Goal: Task Accomplishment & Management: Complete application form

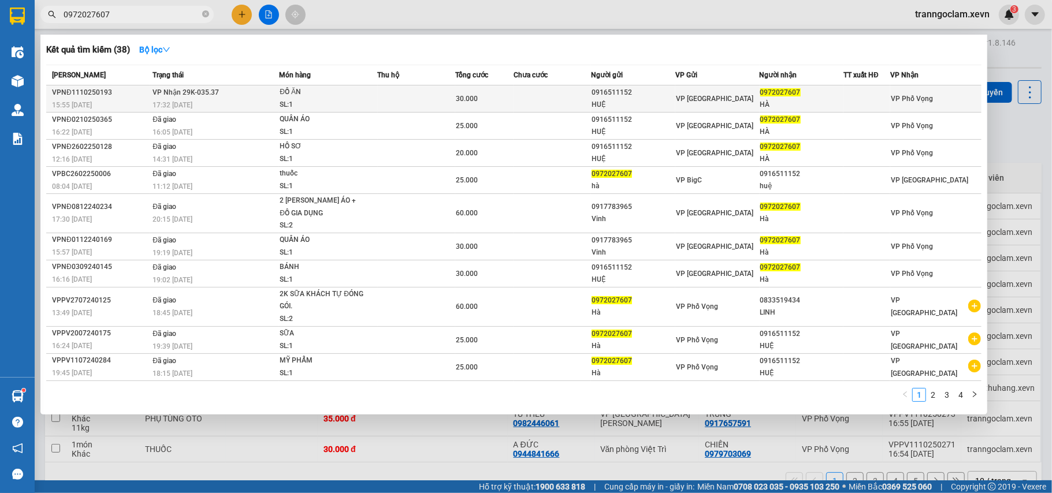
type input "0972027607"
click at [504, 90] on td "30.000" at bounding box center [484, 98] width 58 height 27
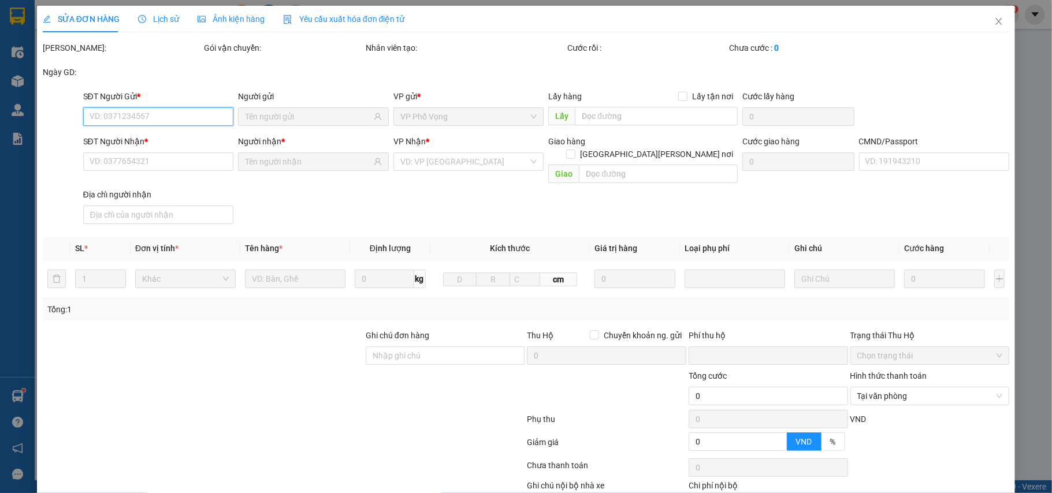
type input "0916511152"
type input "HUỆ"
type input "0972027607"
type input "HÀ"
type input "036191010990 - [PERSON_NAME] 1991"
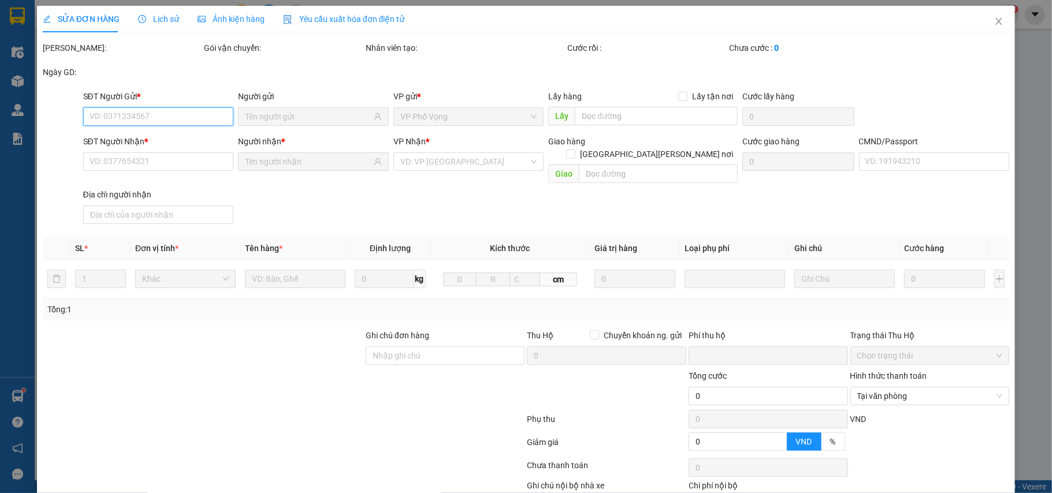
type input "0"
type input "30.000"
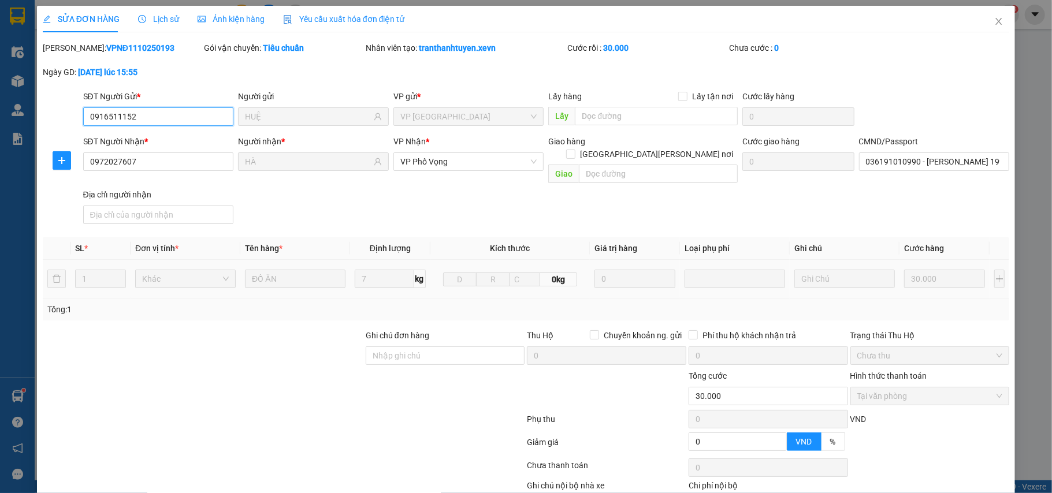
scroll to position [61, 0]
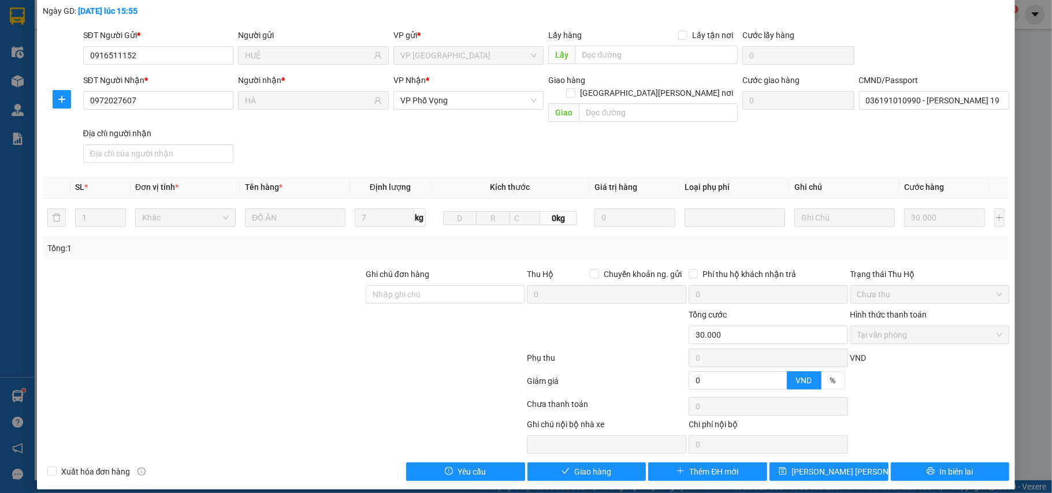
click at [559, 451] on div "Total Paid Fee 30.000 Total UnPaid Fee 0 Cash Collection Total Fee Mã ĐH: VPNĐ1…" at bounding box center [526, 230] width 967 height 501
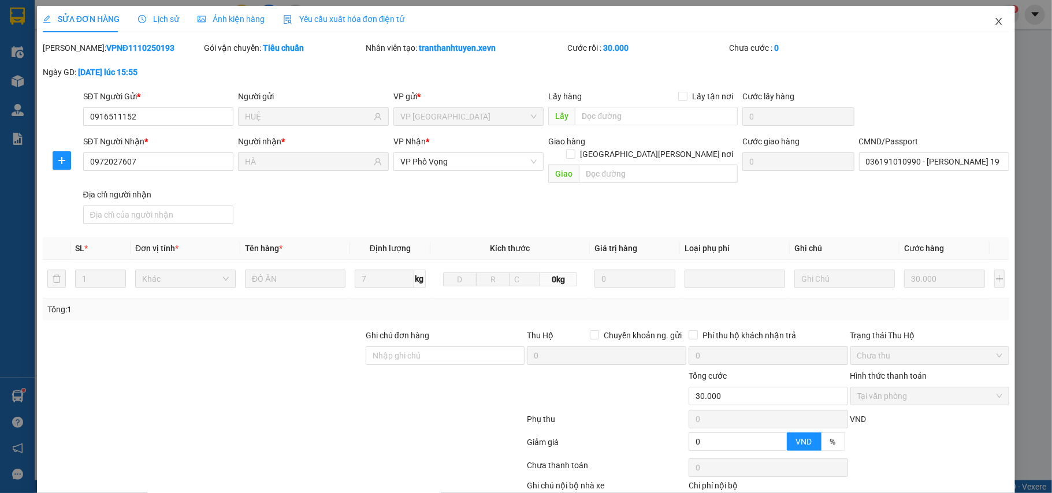
drag, startPoint x: 995, startPoint y: 18, endPoint x: 990, endPoint y: 22, distance: 6.2
click at [994, 17] on span "Close" at bounding box center [999, 22] width 32 height 32
click at [988, 23] on div "tranngoclam.xevn 3" at bounding box center [962, 15] width 113 height 20
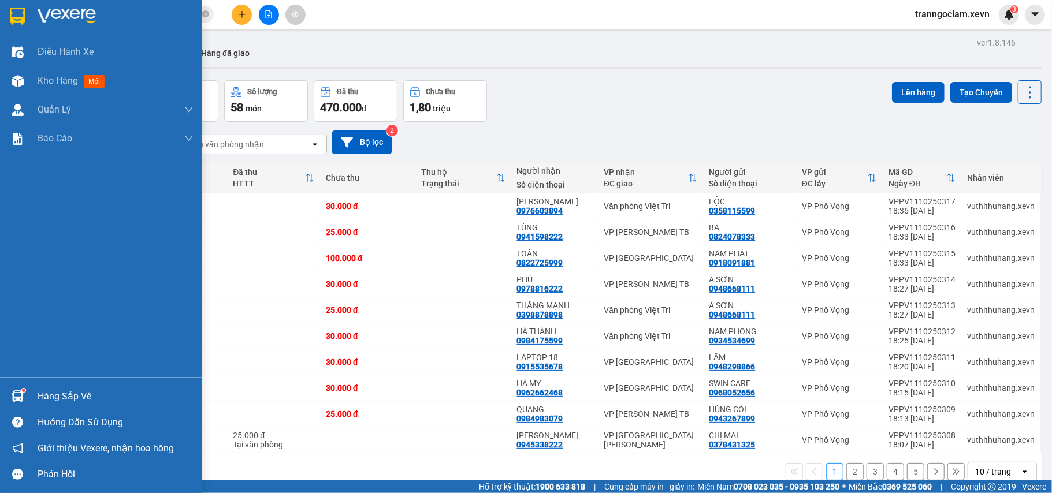
click at [39, 396] on div "Hàng sắp về" at bounding box center [116, 396] width 156 height 17
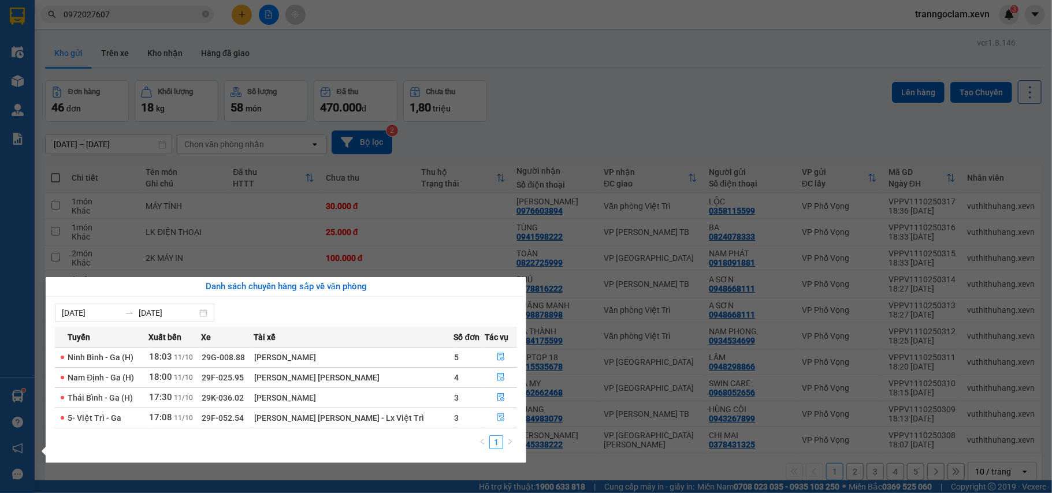
drag, startPoint x: 506, startPoint y: 414, endPoint x: 500, endPoint y: 414, distance: 5.8
click at [505, 414] on button "button" at bounding box center [500, 418] width 31 height 18
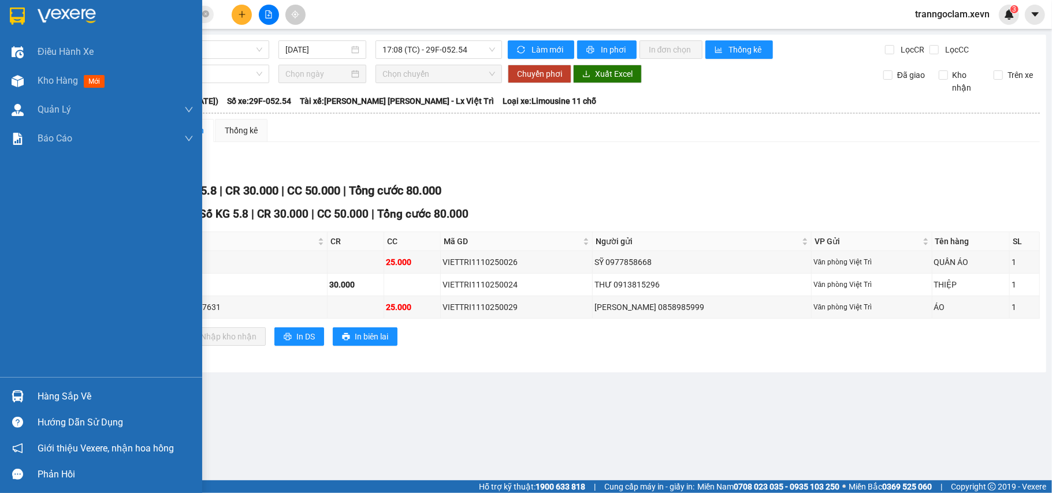
click at [20, 398] on img at bounding box center [18, 396] width 12 height 12
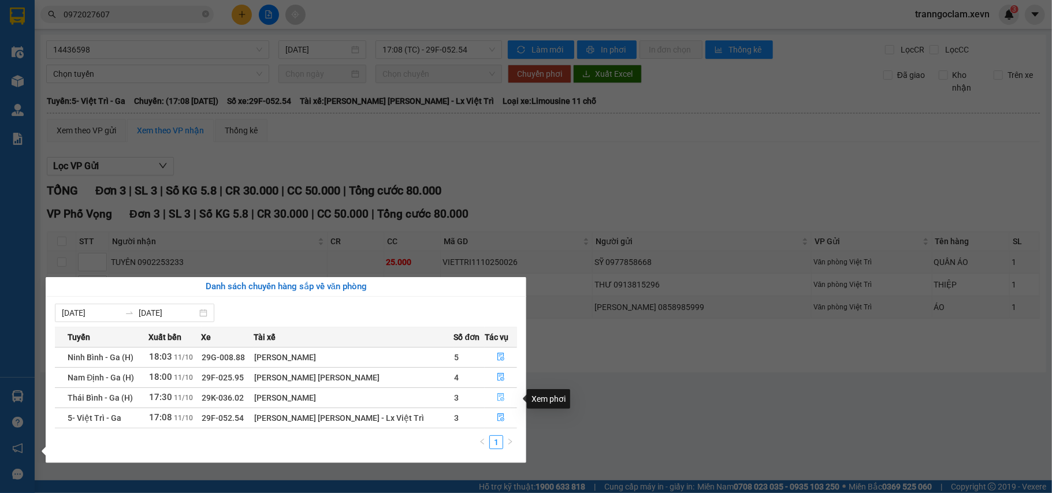
click at [492, 395] on button "button" at bounding box center [500, 398] width 31 height 18
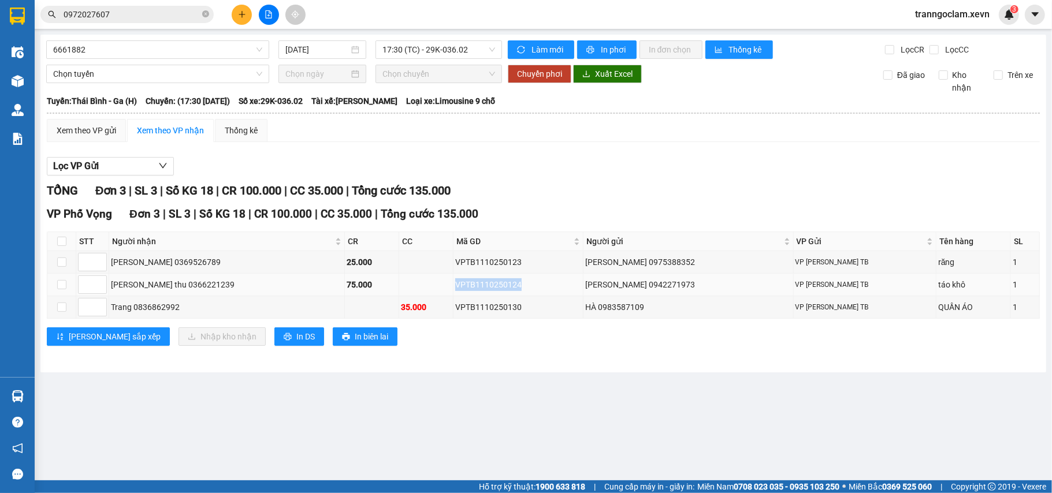
drag, startPoint x: 520, startPoint y: 292, endPoint x: 458, endPoint y: 291, distance: 63.0
click at [458, 291] on div "VPTB1110250124" at bounding box center [518, 284] width 126 height 13
copy div "VPTB1110250124"
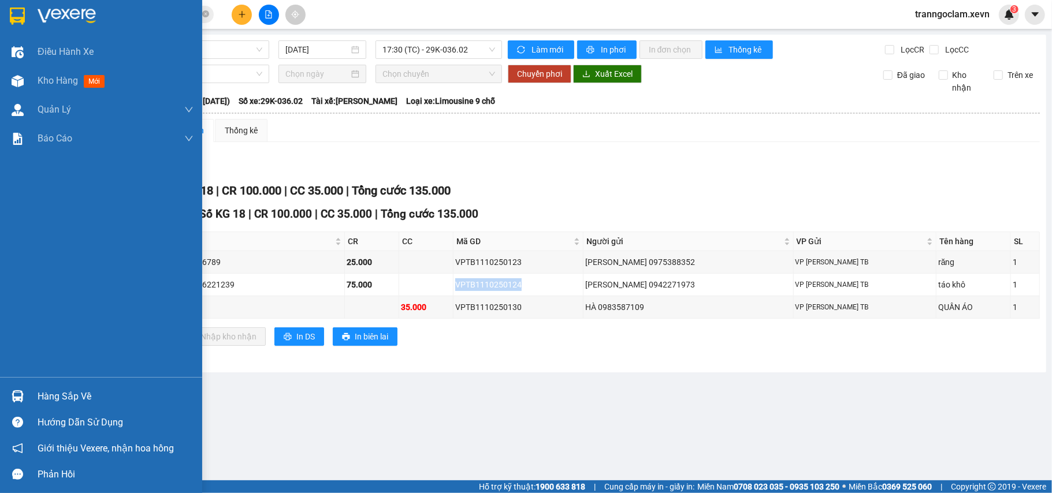
click at [14, 393] on img at bounding box center [18, 396] width 12 height 12
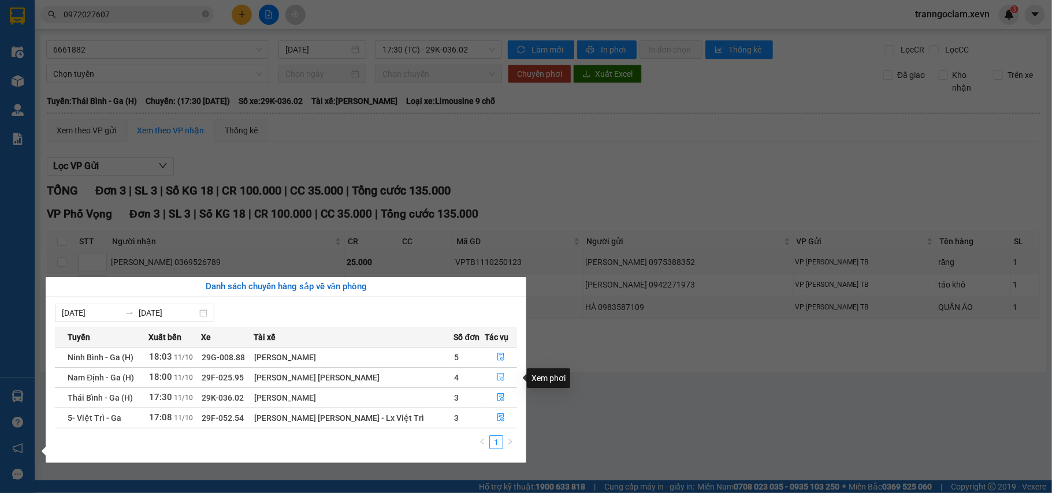
click at [497, 375] on icon "file-done" at bounding box center [501, 377] width 8 height 8
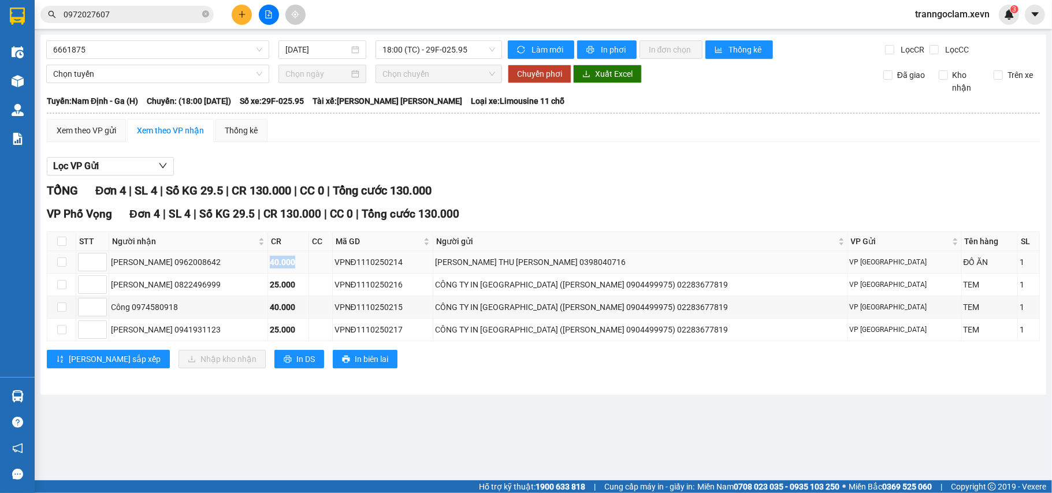
drag, startPoint x: 333, startPoint y: 268, endPoint x: 347, endPoint y: 270, distance: 14.1
click at [309, 269] on td "40.000" at bounding box center [288, 262] width 41 height 23
drag, startPoint x: 285, startPoint y: 278, endPoint x: 340, endPoint y: 290, distance: 56.2
click at [336, 289] on tr "[PERSON_NAME] 0822496999 25.000 VPNĐ1110250216 CÔNG TY IN VINA ([PERSON_NAME] 0…" at bounding box center [543, 285] width 992 height 23
drag, startPoint x: 282, startPoint y: 308, endPoint x: 347, endPoint y: 320, distance: 66.3
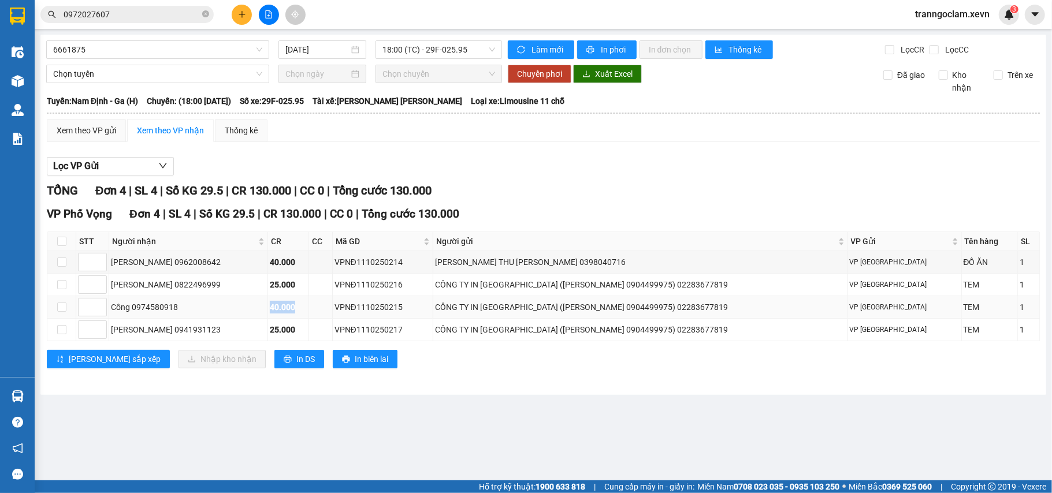
click at [347, 319] on tr "Công 0974580918 40.000 VPNĐ1110250215 CÔNG TY IN VINA ([PERSON_NAME] 0904499975…" at bounding box center [543, 307] width 992 height 23
click at [366, 331] on tr "[PERSON_NAME] 0941931123 25.000 VPNĐ1110250217 CÔNG TY IN VINA ([PERSON_NAME] 0…" at bounding box center [543, 330] width 992 height 23
click at [623, 369] on div "[PERSON_NAME] sắp xếp Nhập [PERSON_NAME] In DS In biên lai" at bounding box center [543, 359] width 993 height 18
click at [540, 306] on tbody "ĐỖ ĐỨC [PERSON_NAME] 0962008642 40.000 VPNĐ1110250214 [PERSON_NAME] THU [PERSON…" at bounding box center [543, 296] width 992 height 90
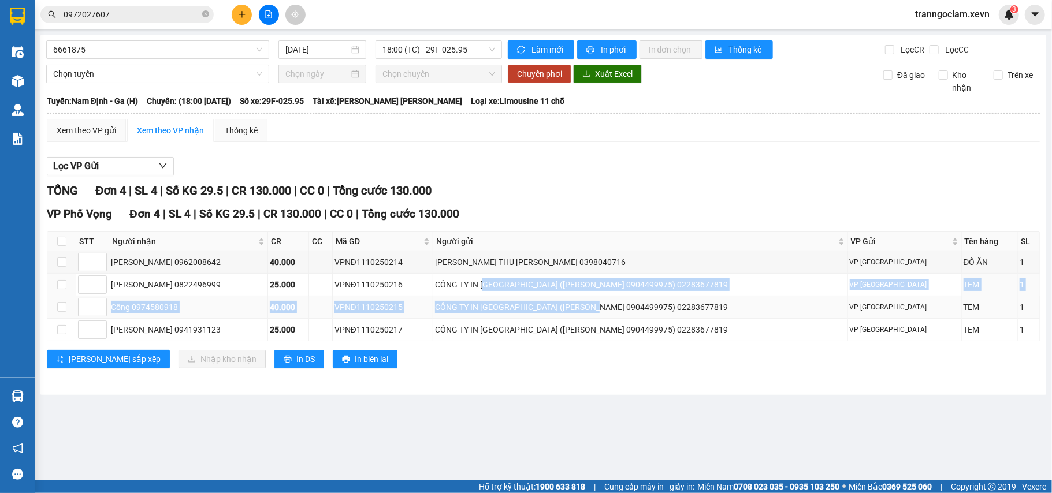
drag, startPoint x: 560, startPoint y: 289, endPoint x: 701, endPoint y: 315, distance: 143.3
click at [694, 314] on tbody "ĐỖ ĐỨC [PERSON_NAME] 0962008642 40.000 VPNĐ1110250214 [PERSON_NAME] THU [PERSON…" at bounding box center [543, 296] width 992 height 90
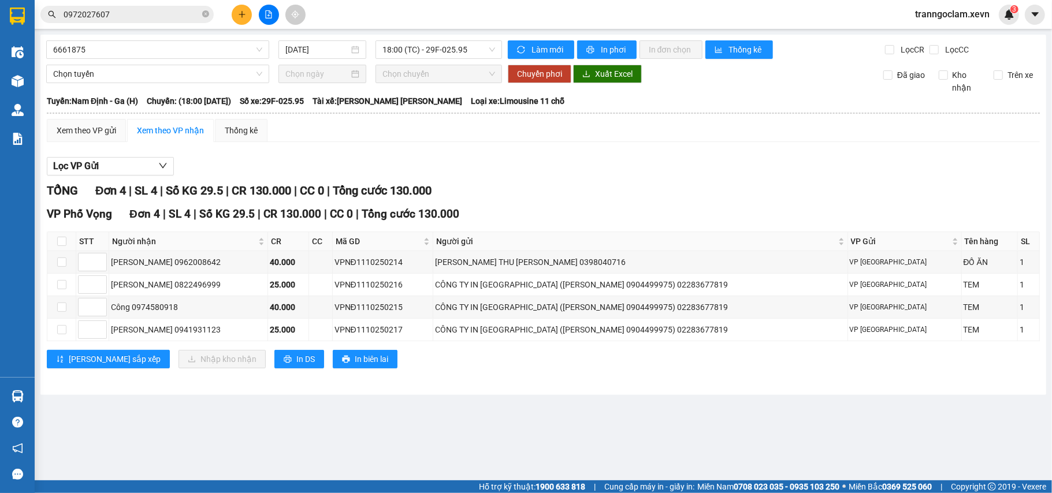
click at [740, 374] on div "VP Phố [PERSON_NAME] 4 | SL 4 | Số KG 29.5 | CR 130.000 | CC 0 | [PERSON_NAME] …" at bounding box center [543, 292] width 993 height 172
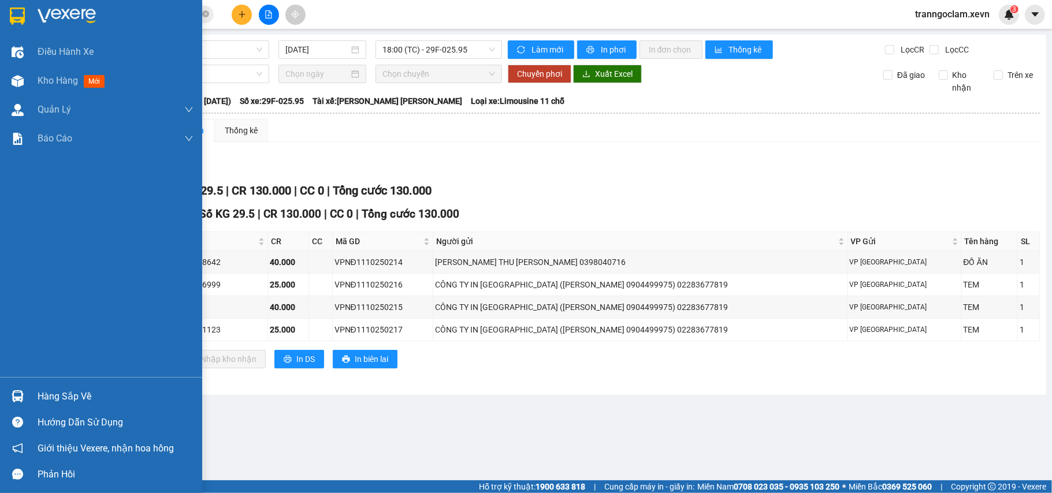
click at [10, 389] on div at bounding box center [18, 396] width 20 height 20
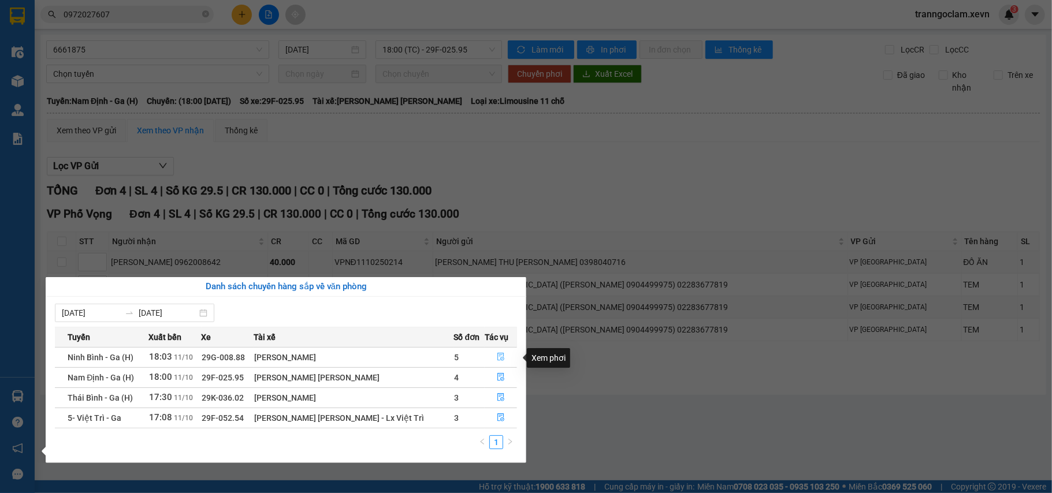
click at [499, 356] on icon "file-done" at bounding box center [500, 358] width 7 height 8
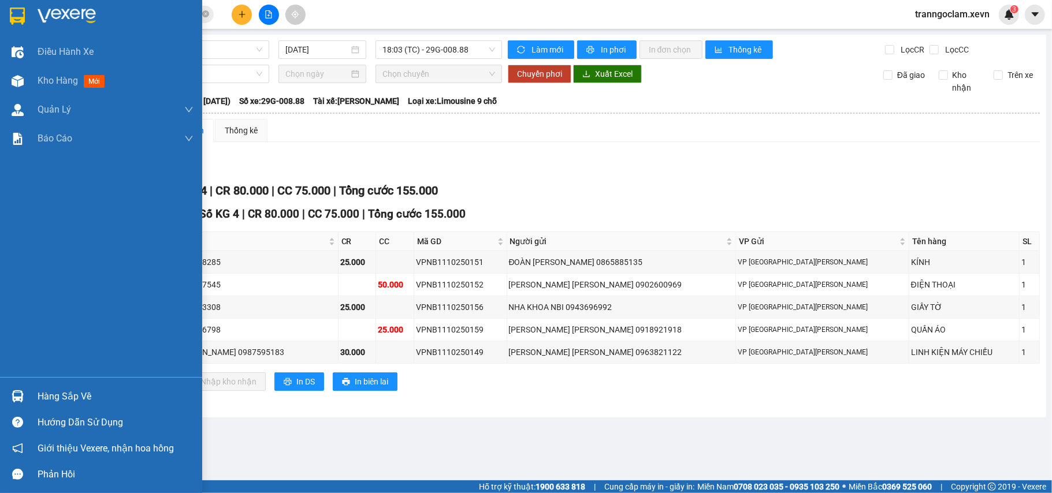
click at [35, 399] on div "Hàng sắp về" at bounding box center [101, 397] width 202 height 26
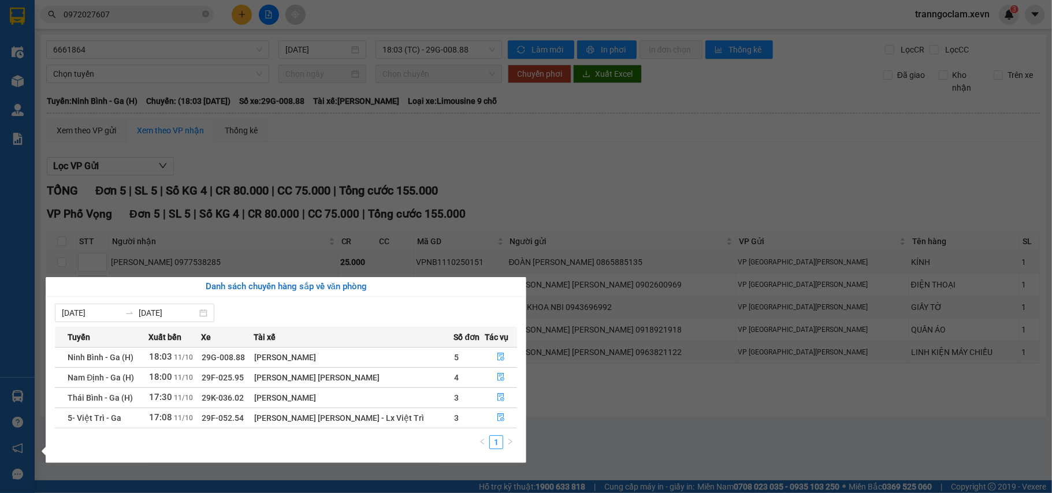
click at [638, 407] on section "Kết quả [PERSON_NAME] ( 38 ) Bộ lọc Mã ĐH Trạng thái Món hàng Thu hộ [PERSON_NA…" at bounding box center [526, 246] width 1052 height 493
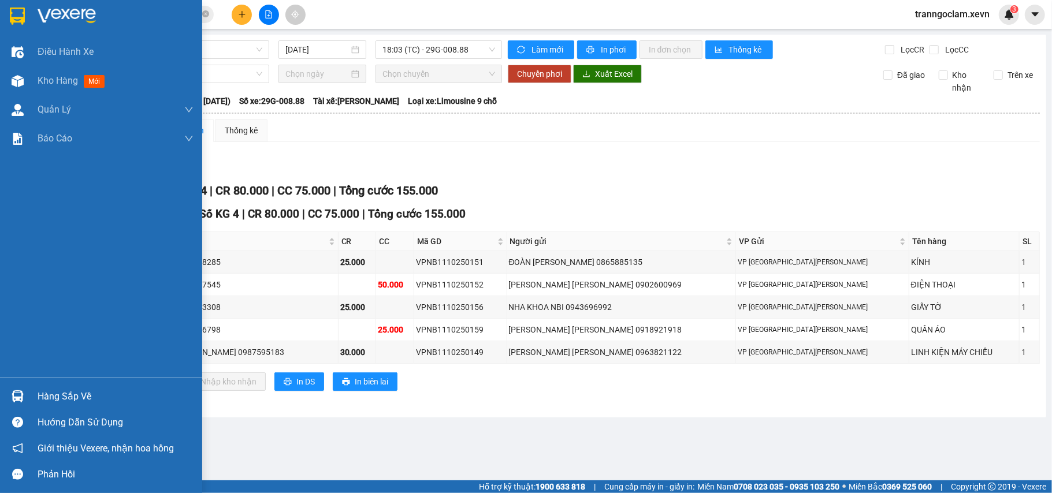
click at [5, 14] on div at bounding box center [101, 19] width 202 height 38
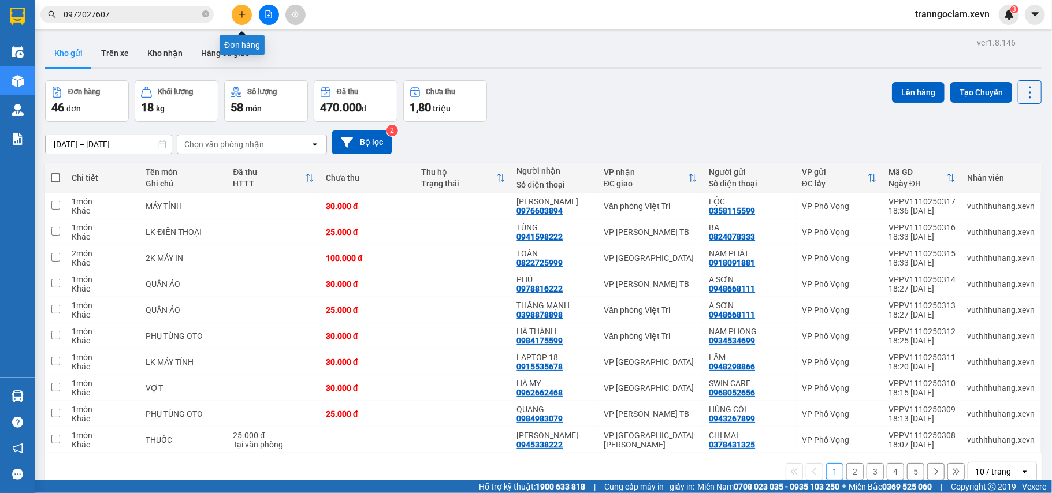
click at [241, 19] on button at bounding box center [242, 15] width 20 height 20
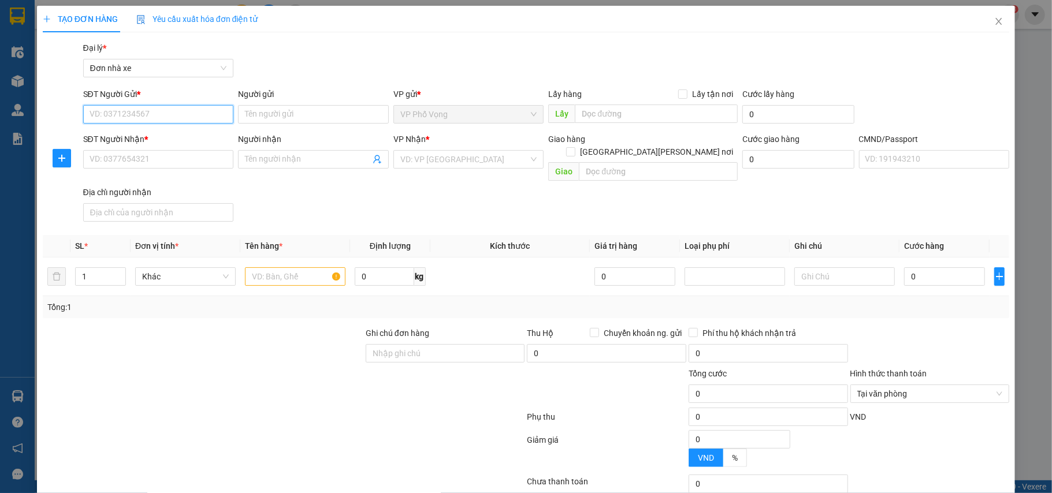
click at [190, 109] on input "SĐT Người Gửi *" at bounding box center [158, 114] width 151 height 18
click at [189, 109] on input "0945579823" at bounding box center [158, 114] width 151 height 18
type input "0945579823"
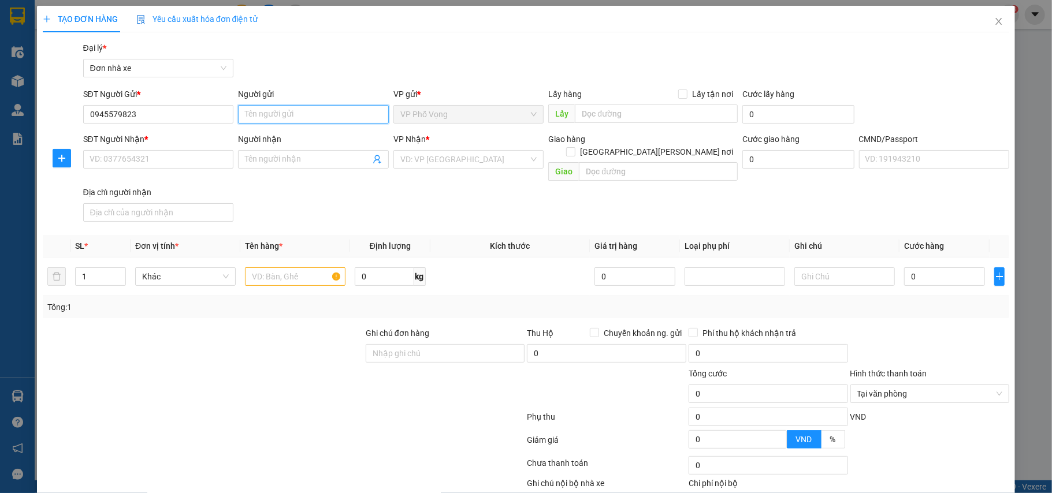
click at [312, 114] on input "Người gửi" at bounding box center [313, 114] width 151 height 18
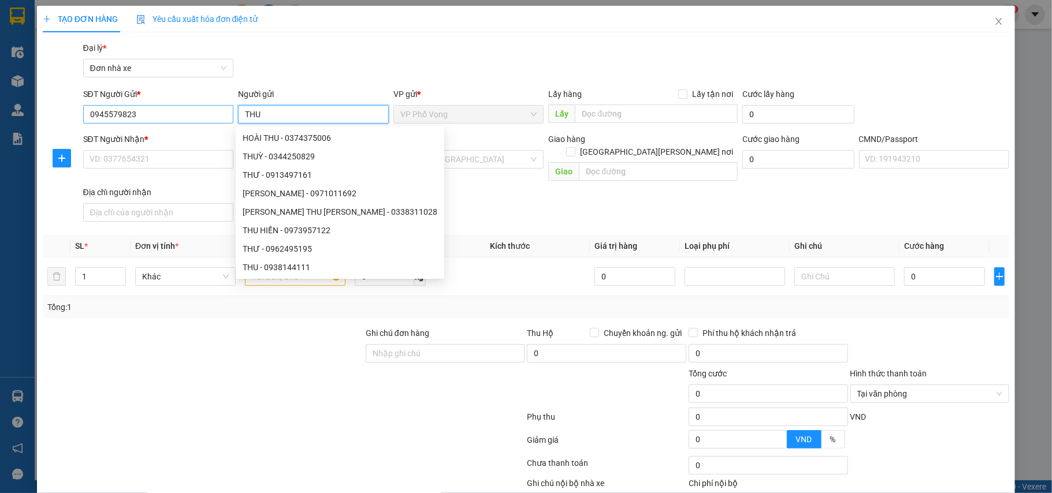
type input "THU"
click at [179, 116] on input "0945579823" at bounding box center [158, 114] width 151 height 18
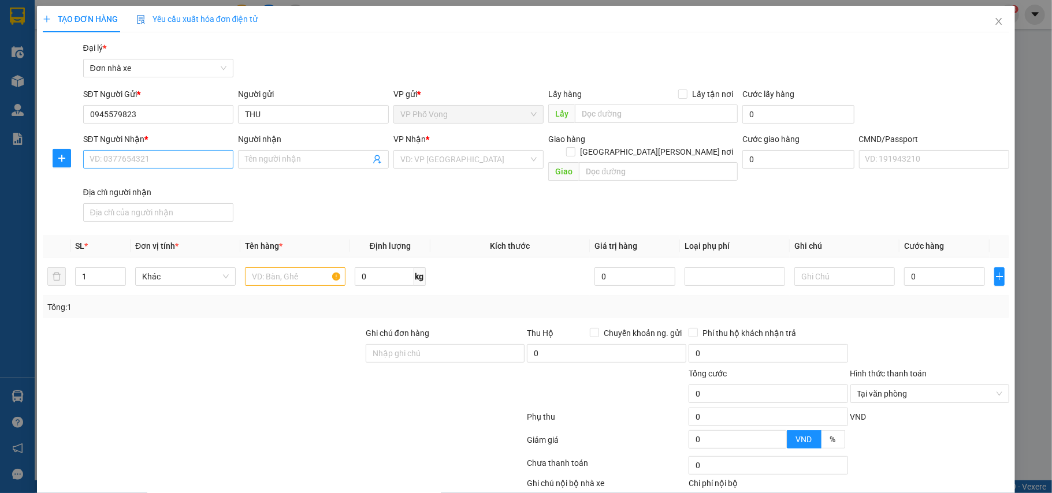
click at [173, 149] on div "SĐT Người Nhận *" at bounding box center [158, 141] width 151 height 17
click at [166, 160] on input "SĐT Người Nhận *" at bounding box center [158, 159] width 151 height 18
paste input "0945579823"
click at [176, 160] on input "0945579823" at bounding box center [158, 159] width 151 height 18
type input "0945579823"
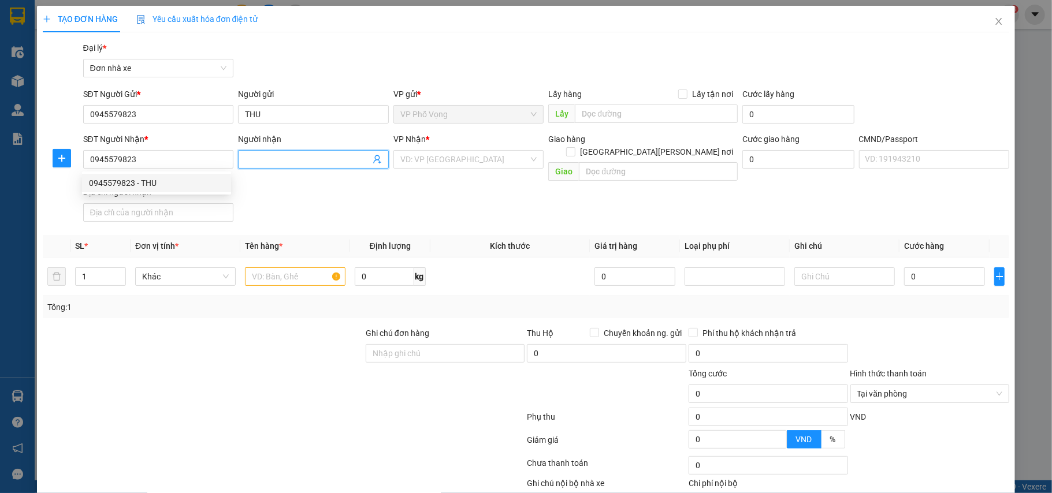
drag, startPoint x: 283, startPoint y: 159, endPoint x: 289, endPoint y: 157, distance: 6.2
click at [285, 159] on input "Người nhận" at bounding box center [307, 159] width 125 height 13
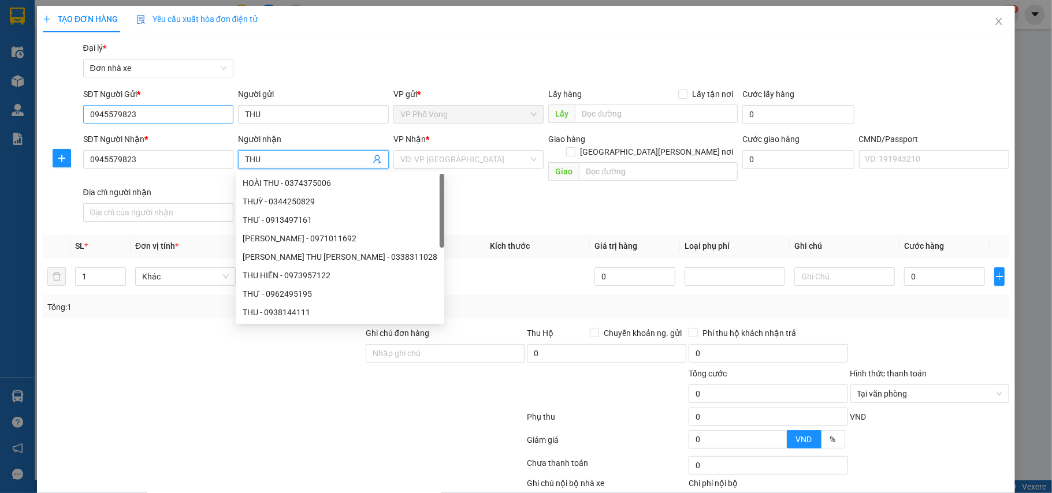
type input "THU"
click at [180, 117] on input "0945579823" at bounding box center [158, 114] width 151 height 18
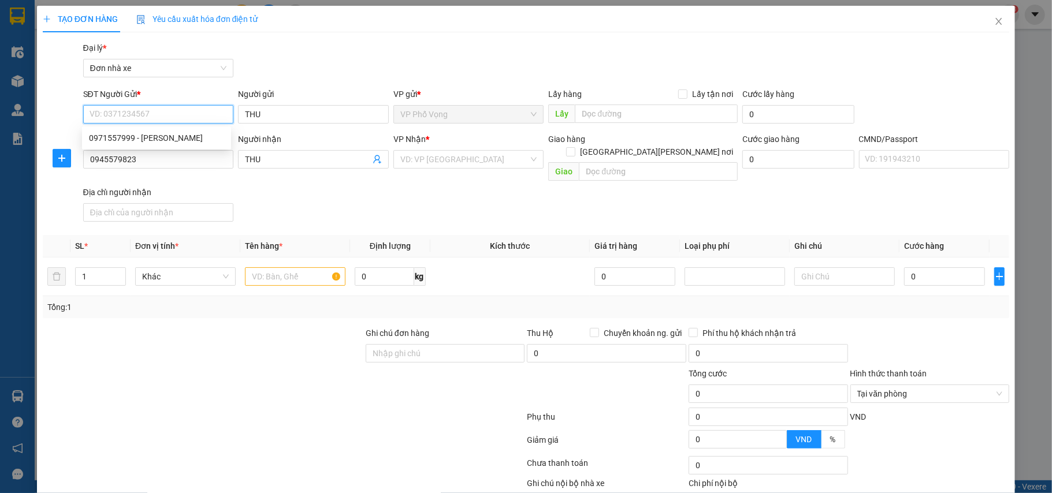
click at [146, 142] on div "0971557999 - [PERSON_NAME]" at bounding box center [156, 138] width 135 height 13
type input "0971557999"
type input "OANH"
type input "0971557999"
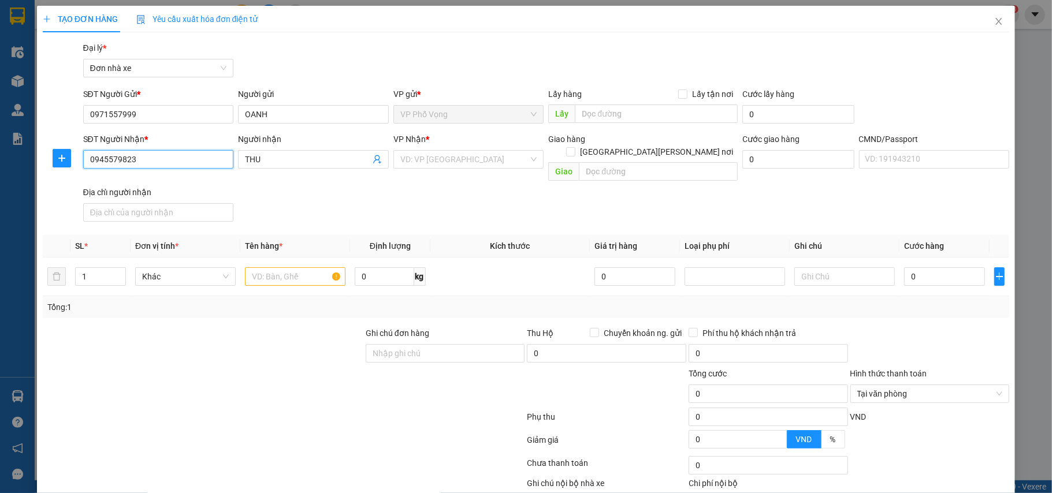
click at [161, 155] on input "0945579823" at bounding box center [158, 159] width 151 height 18
click at [158, 181] on div "0945579823 - THU" at bounding box center [156, 183] width 135 height 13
type input "[PERSON_NAME]"
click at [281, 276] on td at bounding box center [295, 277] width 110 height 39
click at [292, 267] on input "text" at bounding box center [295, 276] width 101 height 18
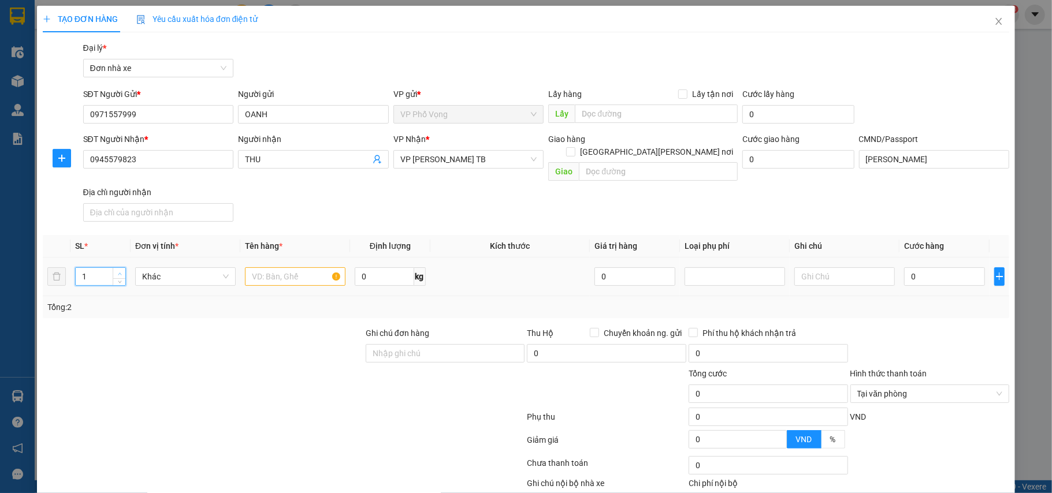
type input "2"
click at [120, 268] on span "Increase Value" at bounding box center [119, 273] width 13 height 10
drag, startPoint x: 271, startPoint y: 276, endPoint x: 282, endPoint y: 273, distance: 10.7
click at [273, 276] on div at bounding box center [295, 276] width 101 height 23
click at [292, 269] on input "text" at bounding box center [295, 276] width 101 height 18
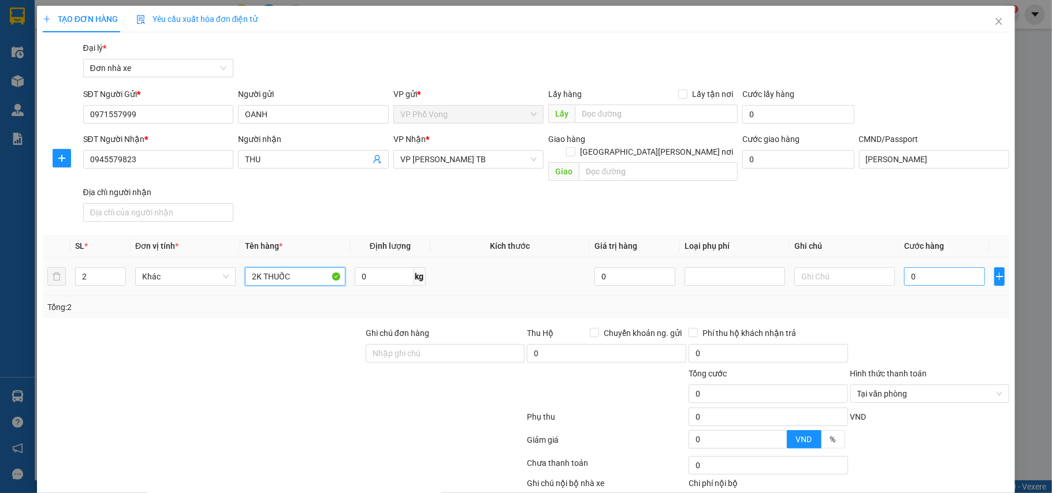
type input "2K THUỐC"
click at [940, 270] on input "0" at bounding box center [944, 276] width 81 height 18
type input "8"
type input "80"
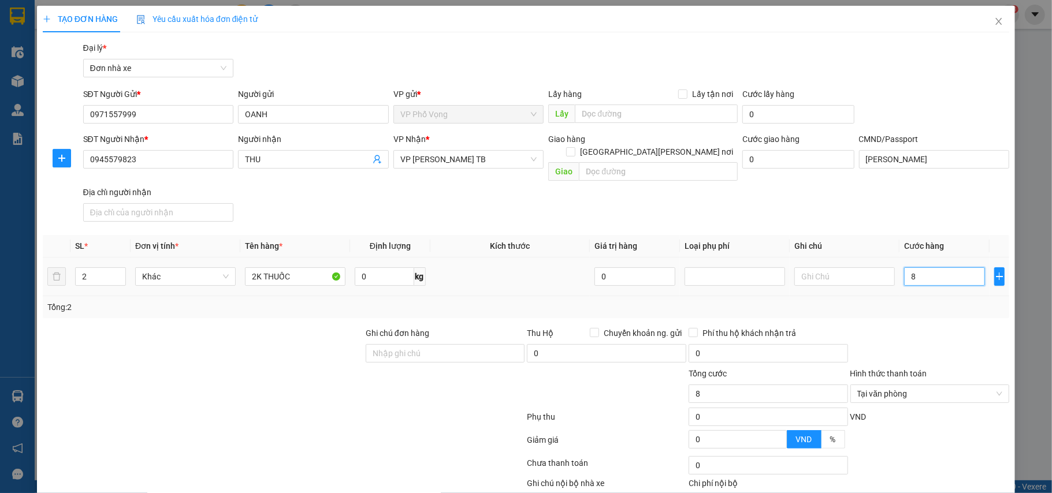
type input "80"
click at [901, 327] on div at bounding box center [930, 347] width 162 height 40
type input "80.000"
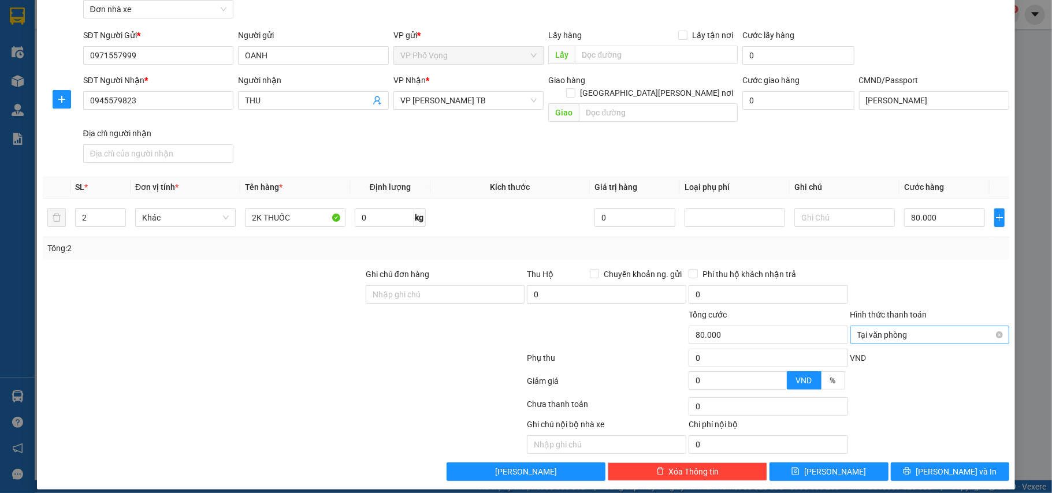
type input "80.000"
drag, startPoint x: 947, startPoint y: 456, endPoint x: 932, endPoint y: 447, distance: 17.6
click at [948, 466] on span "[PERSON_NAME] và In" at bounding box center [956, 472] width 81 height 13
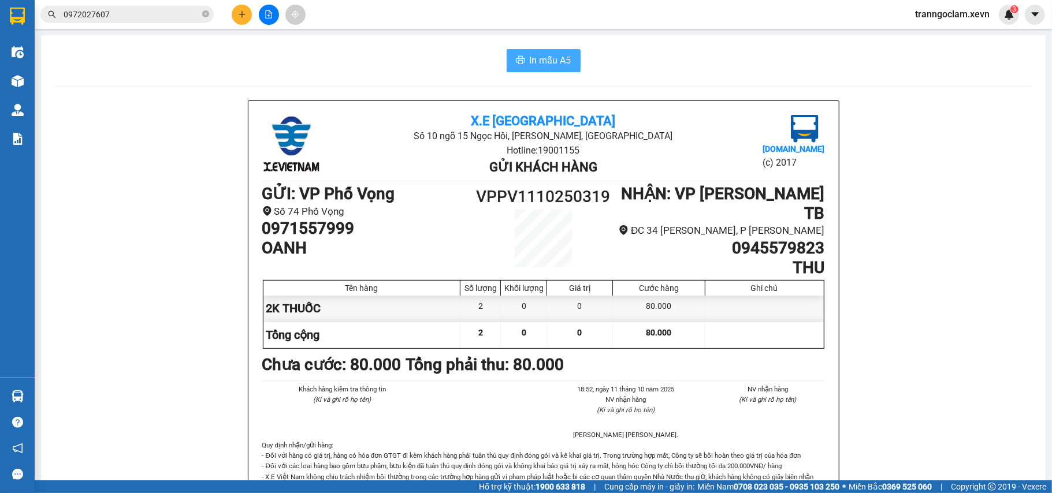
click at [538, 63] on span "In mẫu A5" at bounding box center [551, 60] width 42 height 14
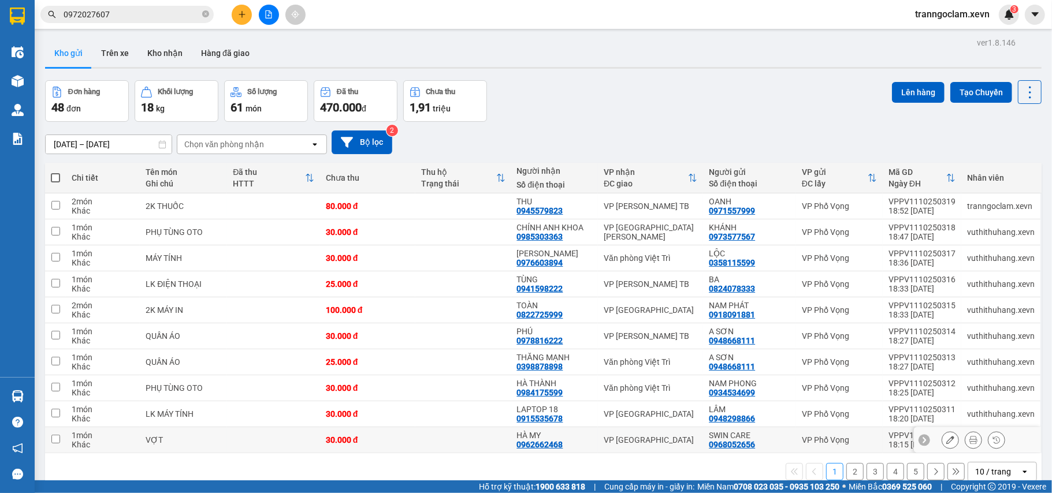
scroll to position [0, 31]
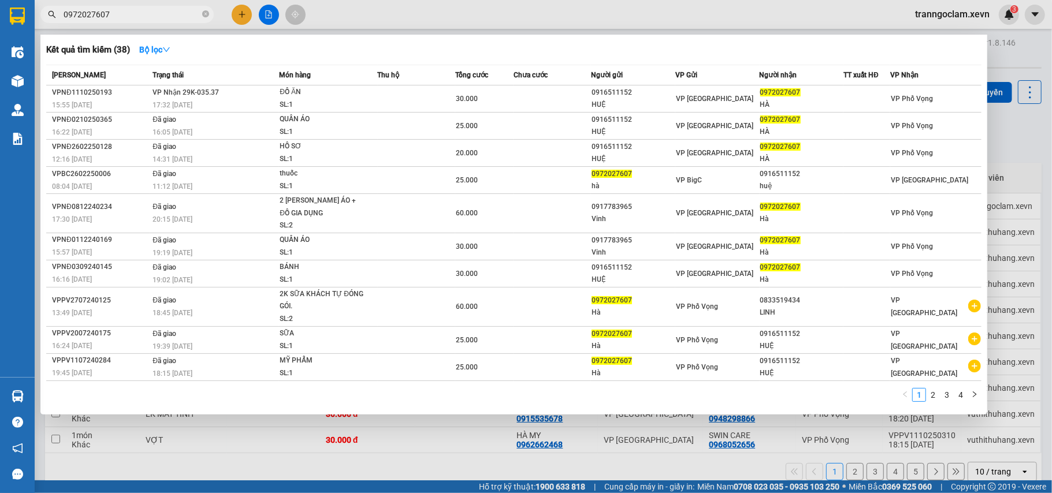
click at [147, 13] on input "0972027607" at bounding box center [132, 14] width 136 height 13
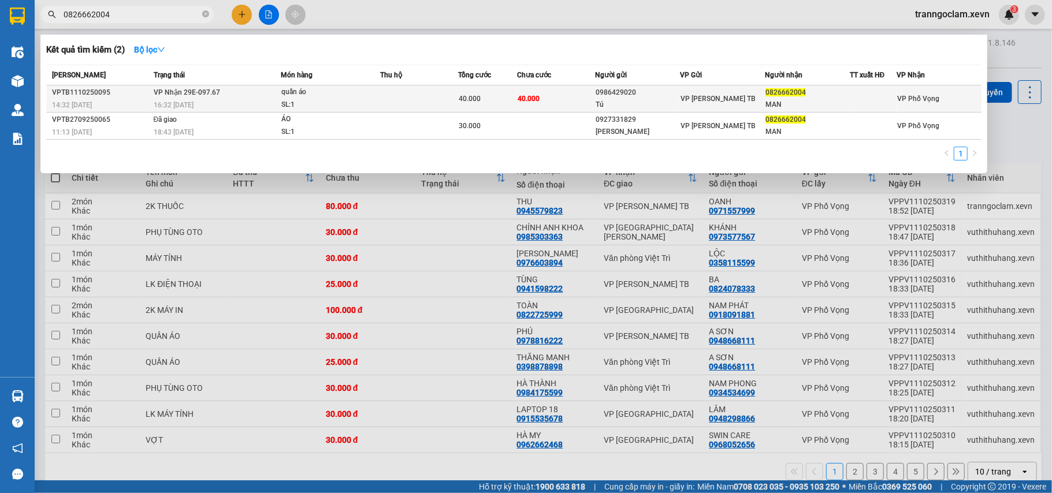
type input "0826662004"
click at [601, 94] on div "0986429020" at bounding box center [638, 93] width 84 height 12
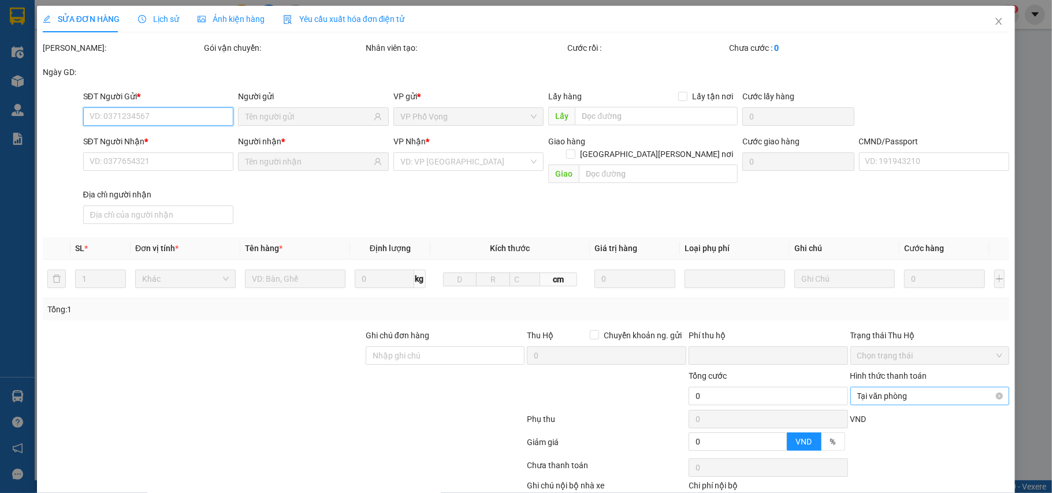
type input "0986429020"
type input "Tú"
type input "0826662004"
type input "MAN"
type input "1"
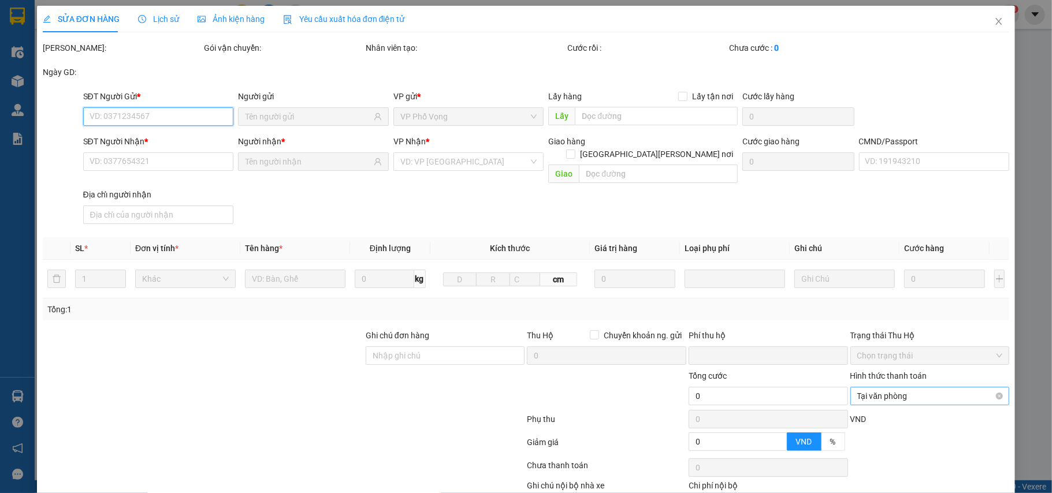
type input "0"
type input "40.000"
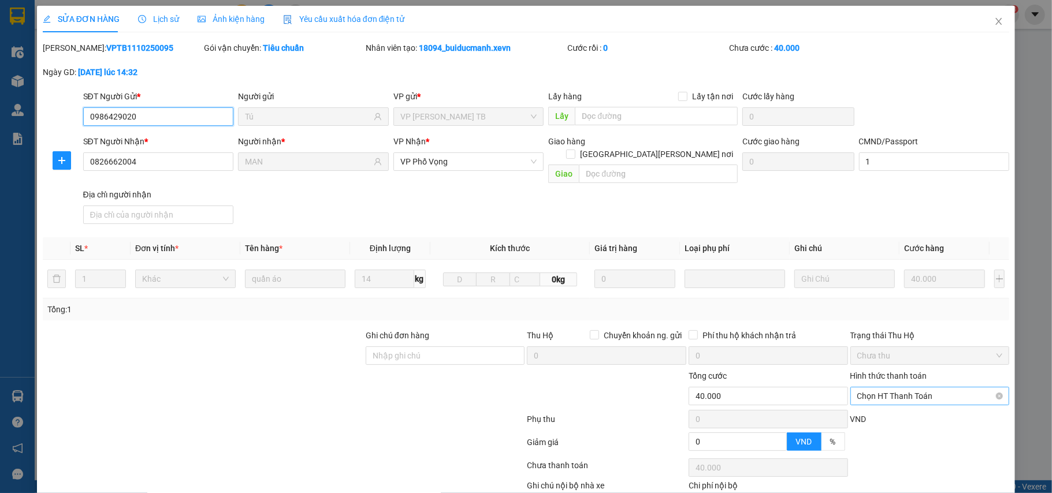
scroll to position [61, 0]
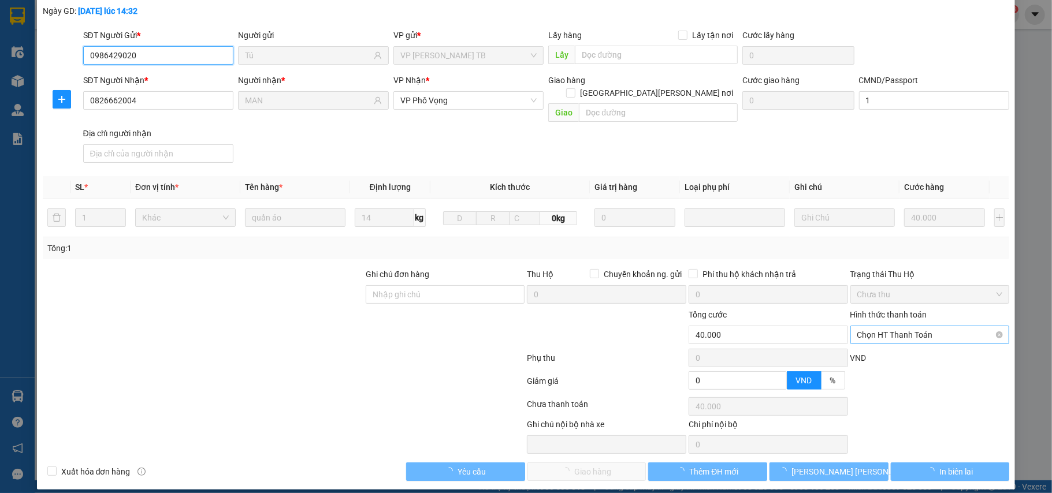
click at [892, 326] on span "Chọn HT Thanh Toán" at bounding box center [930, 334] width 146 height 17
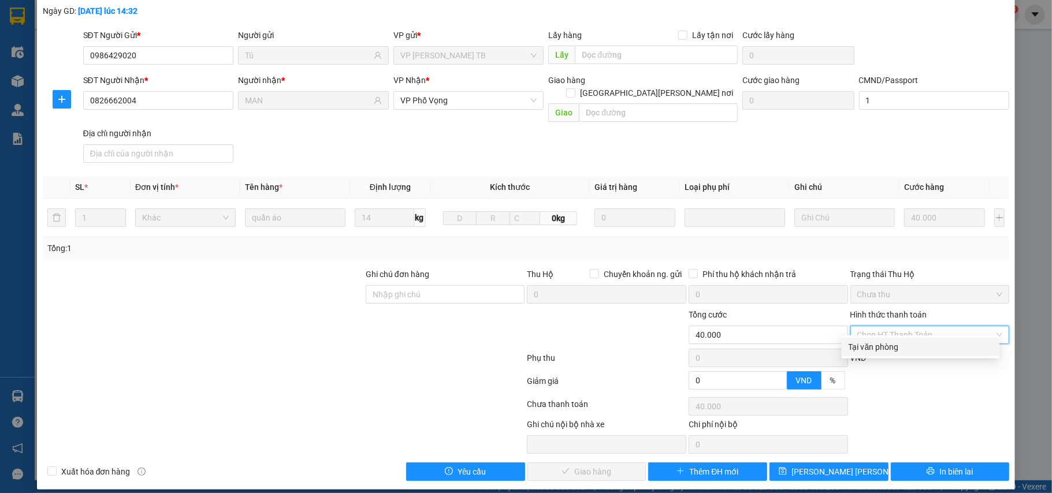
click at [862, 341] on div "Tại văn phòng" at bounding box center [921, 347] width 144 height 13
type input "0"
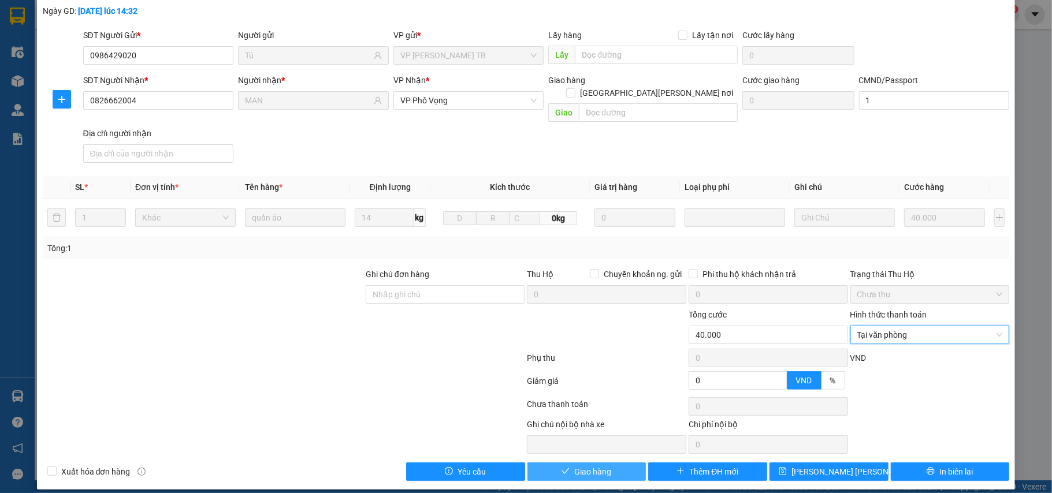
click at [574, 466] on span "Giao hàng" at bounding box center [592, 472] width 37 height 13
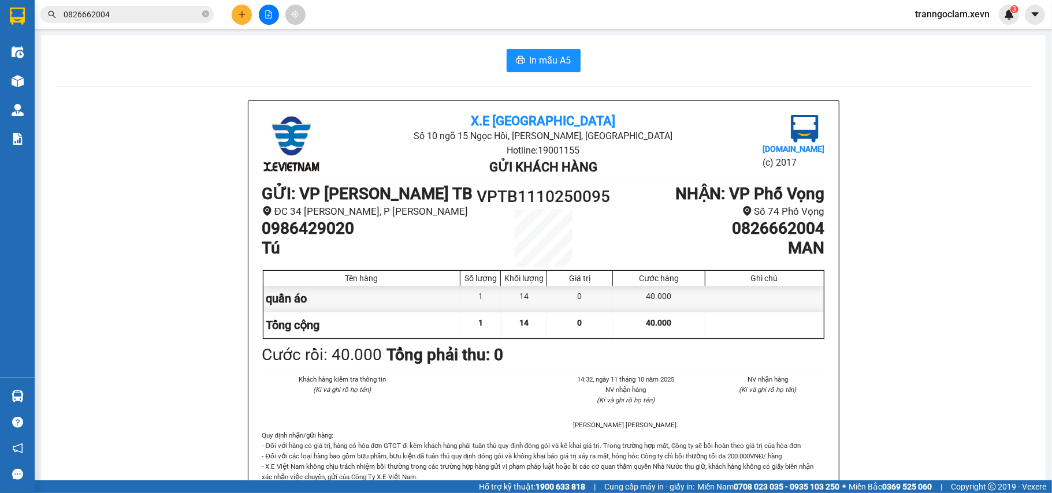
click at [135, 18] on input "0826662004" at bounding box center [132, 14] width 136 height 13
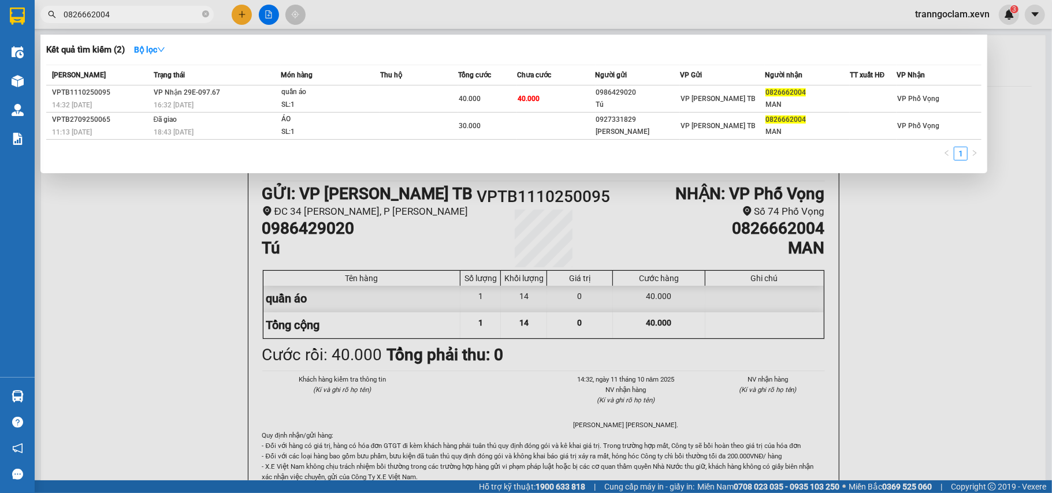
click at [135, 18] on input "0826662004" at bounding box center [132, 14] width 136 height 13
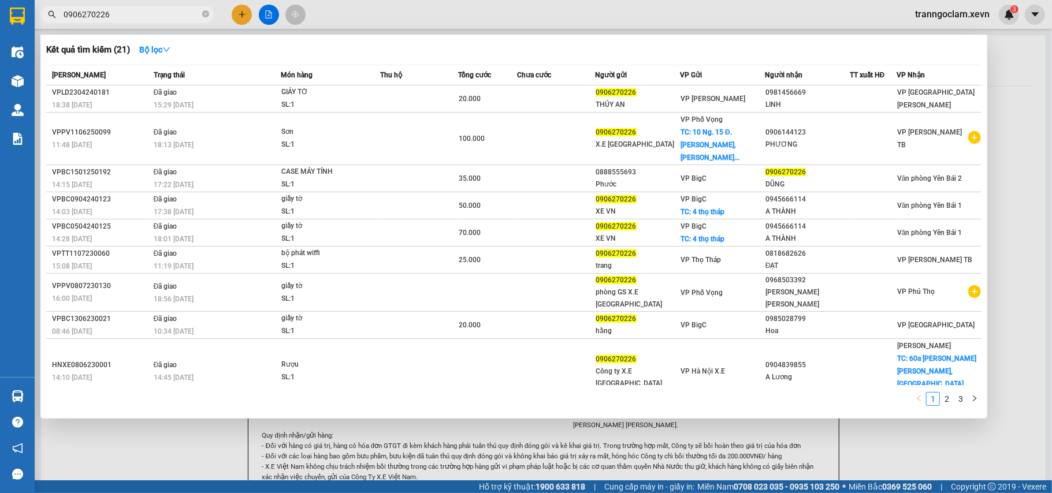
click at [151, 24] on div at bounding box center [526, 246] width 1052 height 493
click at [160, 8] on input "0906270226" at bounding box center [132, 14] width 136 height 13
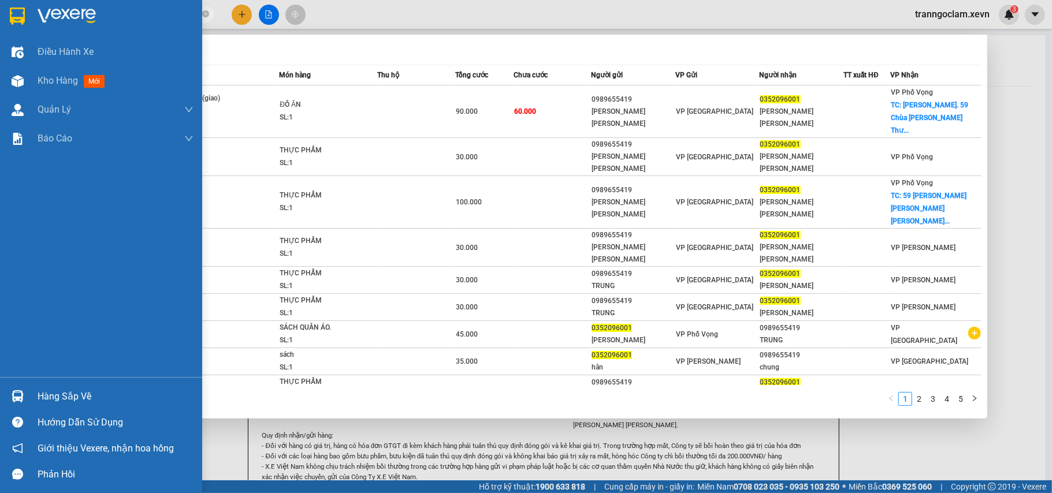
type input "0352096001"
click at [43, 419] on div "Hướng dẫn sử dụng" at bounding box center [116, 422] width 156 height 17
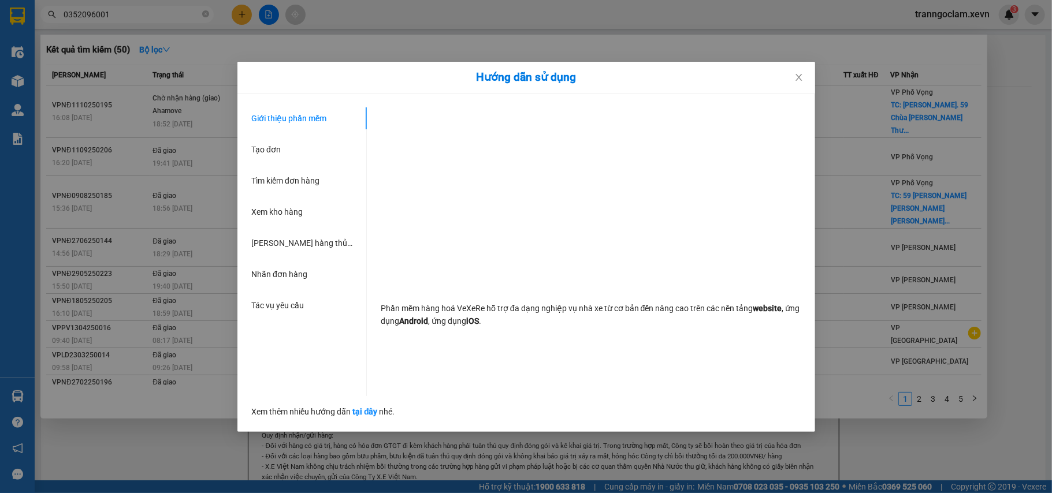
click at [46, 395] on div "Hướng dẫn sử dụng Giới thiệu phần mềm Tạo đơn Tìm kiếm đơn hàng Xem kho hàng Lê…" at bounding box center [526, 246] width 1052 height 493
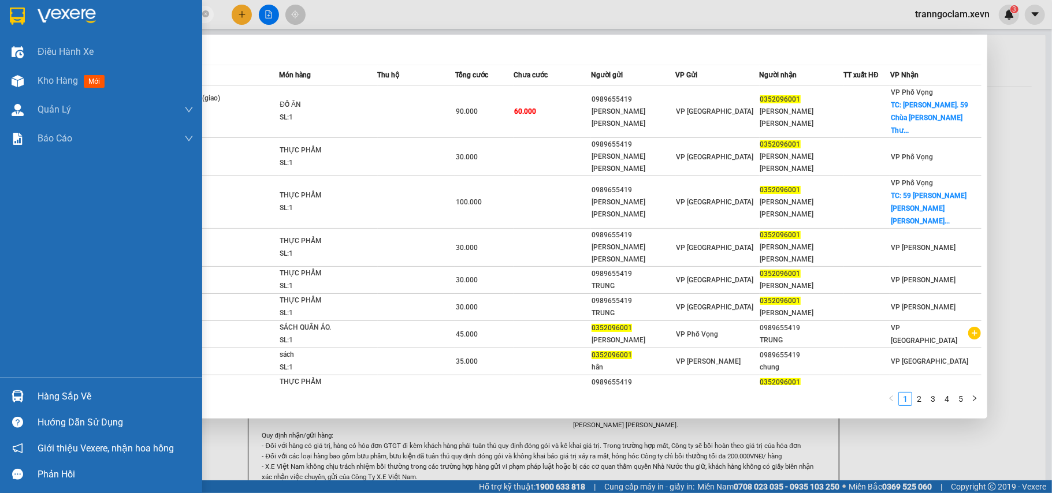
click at [17, 391] on img at bounding box center [18, 396] width 12 height 12
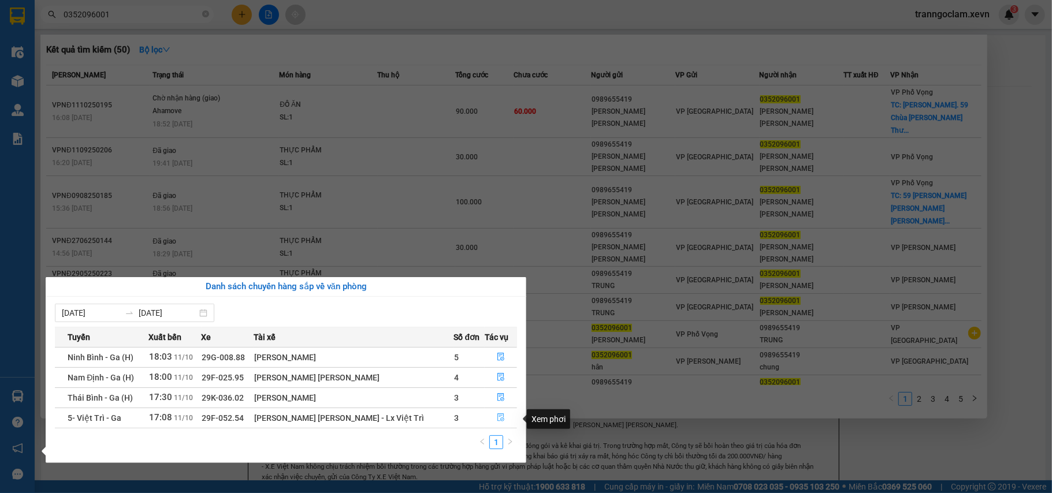
click at [501, 422] on icon "file-done" at bounding box center [501, 418] width 8 height 8
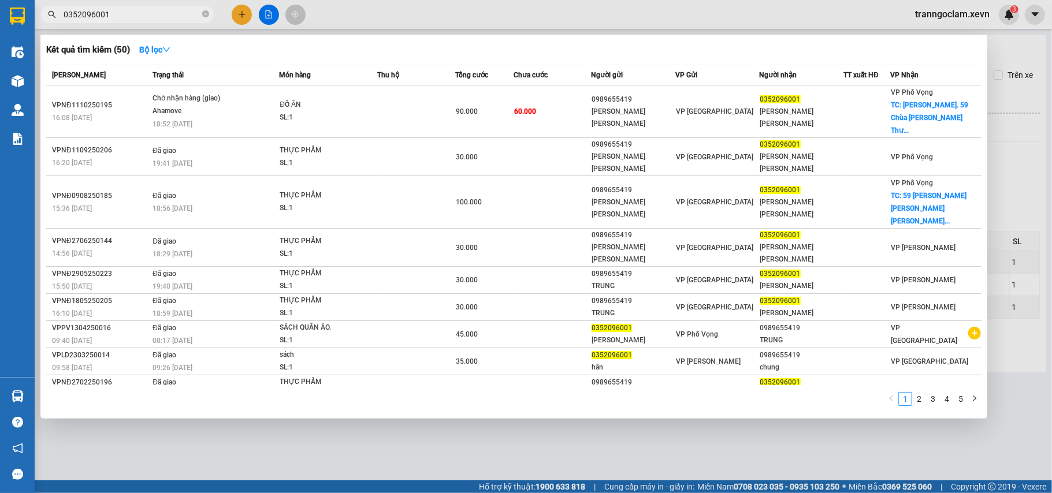
click at [308, 467] on div at bounding box center [526, 246] width 1052 height 493
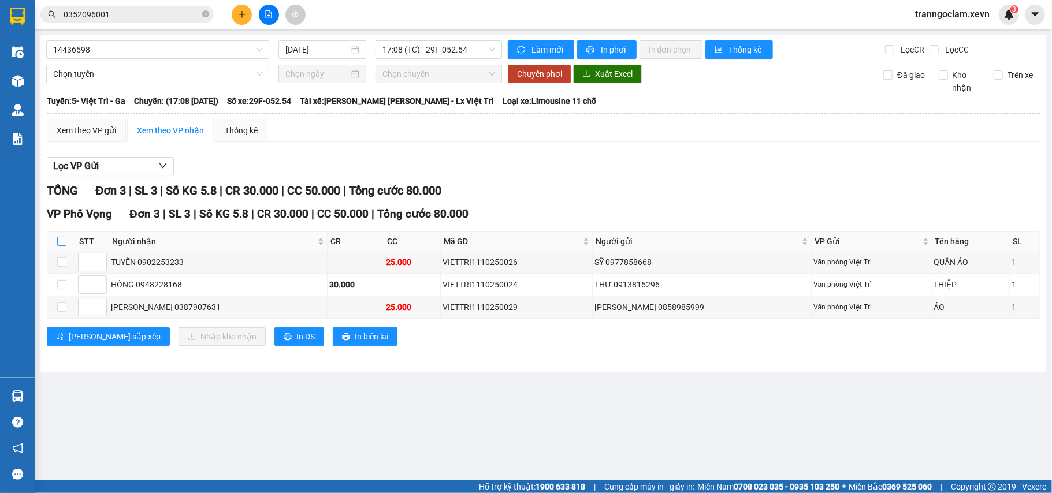
click at [60, 246] on input "checkbox" at bounding box center [61, 241] width 9 height 9
checkbox input "true"
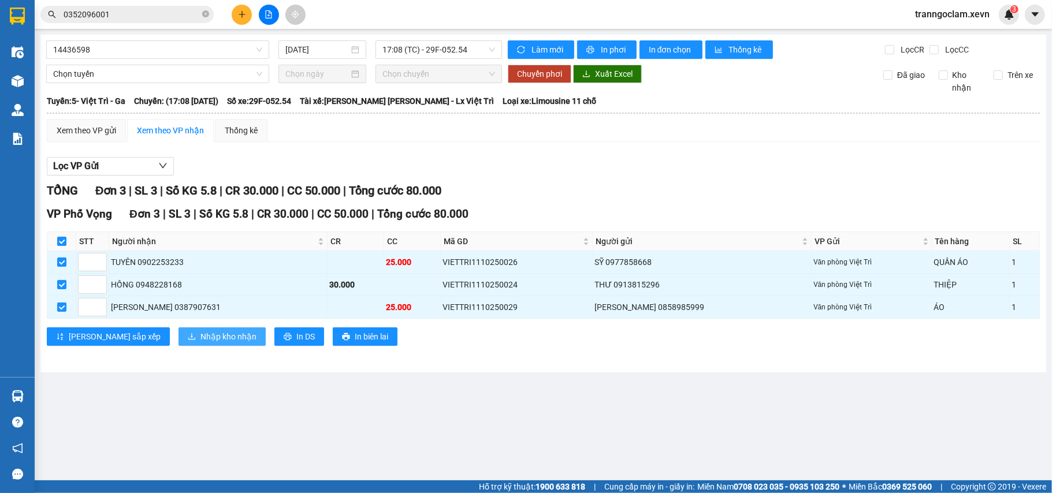
click at [200, 343] on span "Nhập kho nhận" at bounding box center [228, 336] width 56 height 13
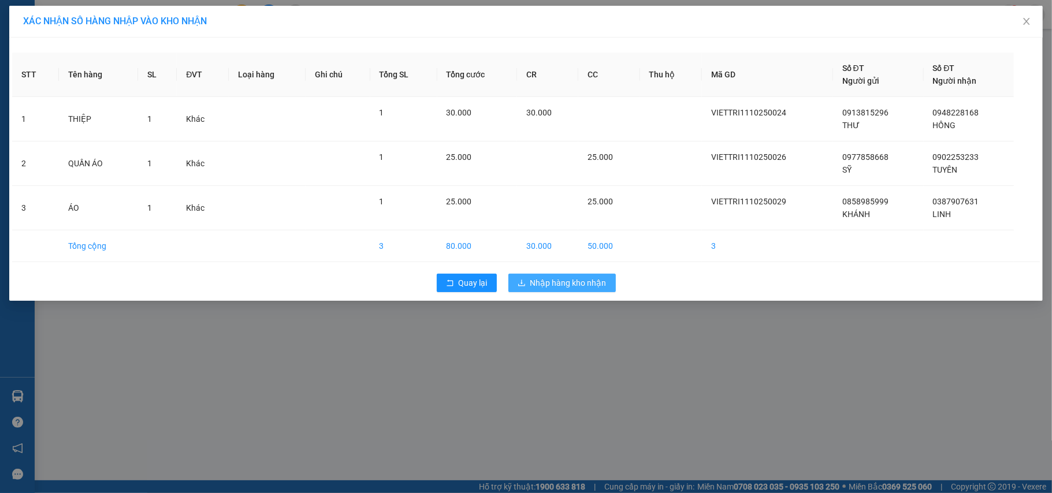
click at [560, 280] on span "Nhập hàng kho nhận" at bounding box center [568, 283] width 76 height 13
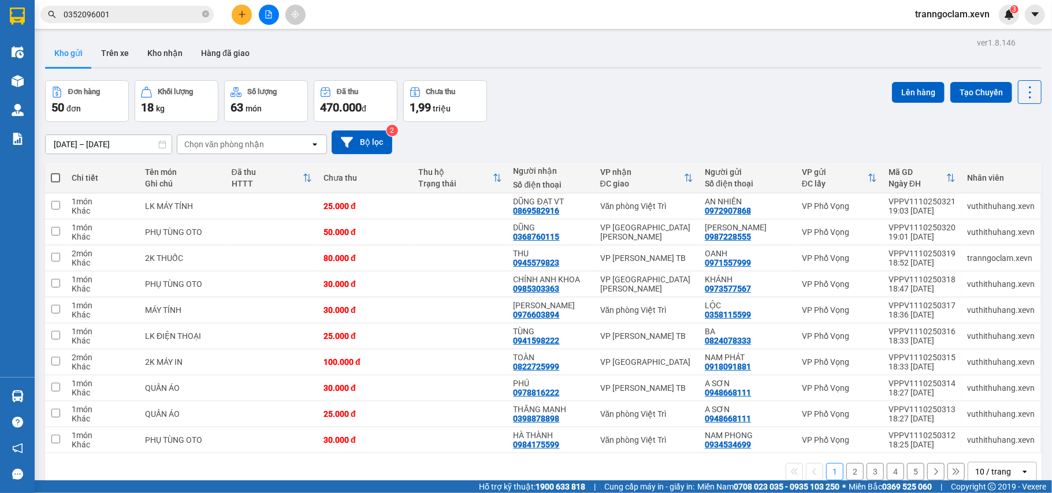
drag, startPoint x: 713, startPoint y: 107, endPoint x: 788, endPoint y: 65, distance: 86.1
click at [789, 65] on div "Kho gửi Trên xe Kho nhận Hàng đã giao" at bounding box center [543, 54] width 996 height 31
click at [789, 64] on div "Kho gửi Trên xe Kho nhận Hàng đã giao" at bounding box center [543, 54] width 996 height 31
click at [672, 77] on div "ver 1.8.146 Kho gửi Trên xe [PERSON_NAME] Hàng đã [PERSON_NAME] hàng 50 đơn [PE…" at bounding box center [543, 281] width 1006 height 493
drag, startPoint x: 157, startPoint y: 44, endPoint x: 146, endPoint y: 45, distance: 11.6
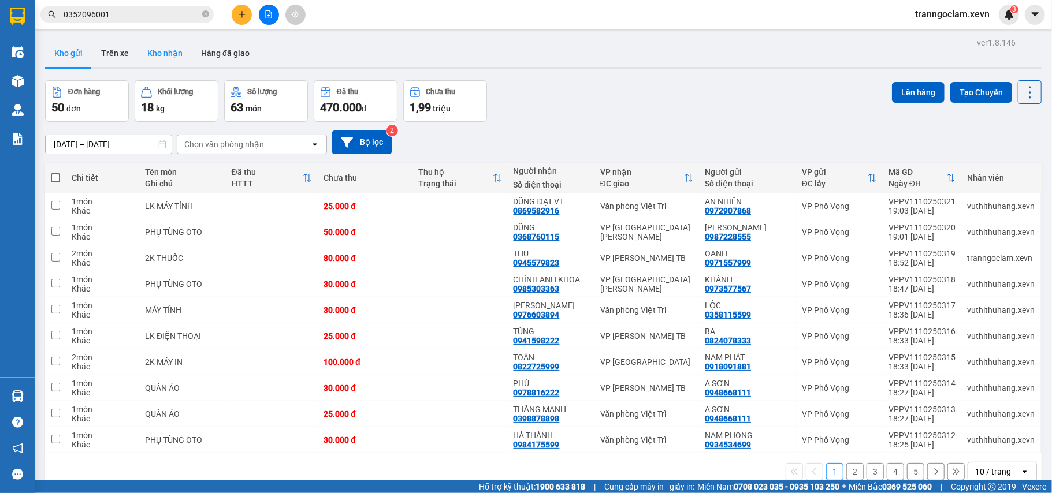
click at [157, 45] on button "Kho nhận" at bounding box center [165, 53] width 54 height 28
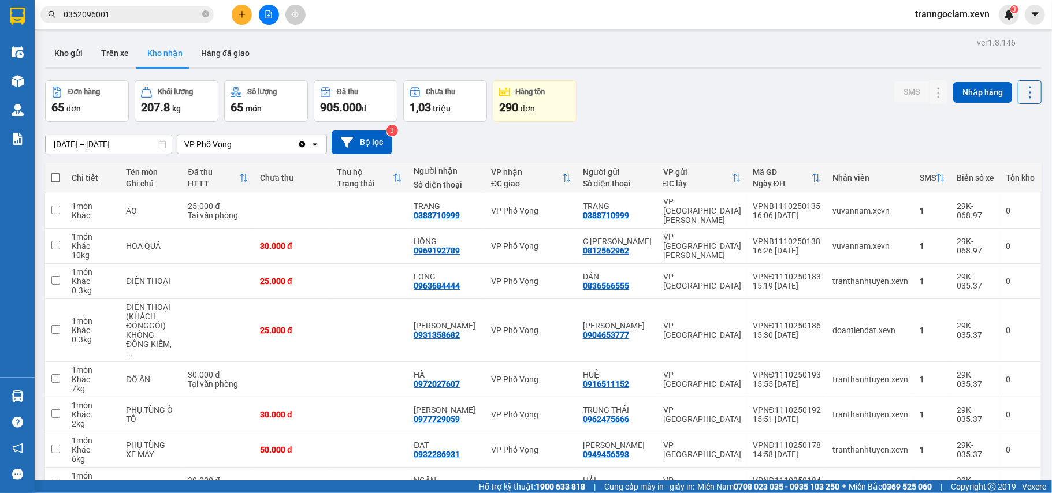
click at [615, 98] on div "Đơn hàng 65 đơn [PERSON_NAME] 207.8 kg Số [PERSON_NAME] 65 món Đã thu 905.000 […" at bounding box center [543, 101] width 996 height 42
click at [98, 55] on button "Trên xe" at bounding box center [115, 53] width 46 height 28
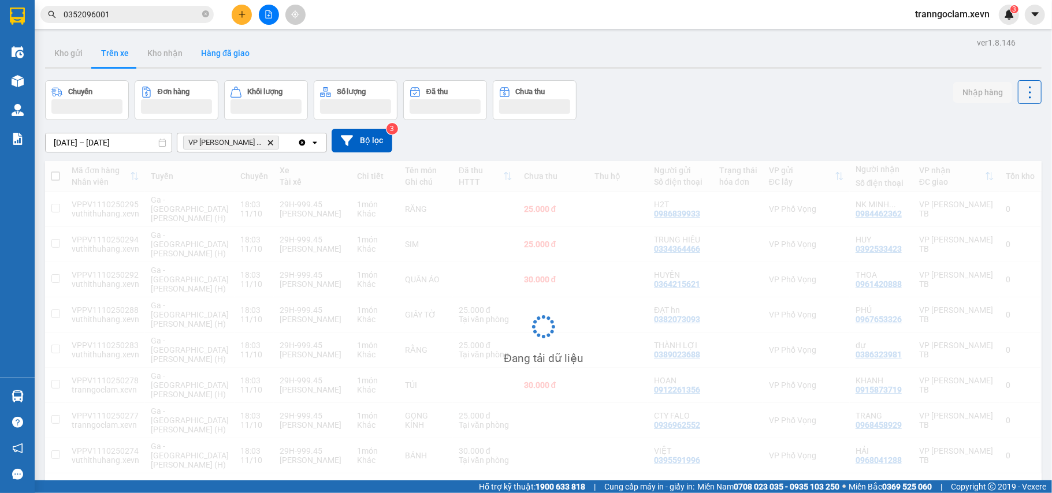
click at [192, 56] on button "Hàng đã giao" at bounding box center [225, 53] width 67 height 28
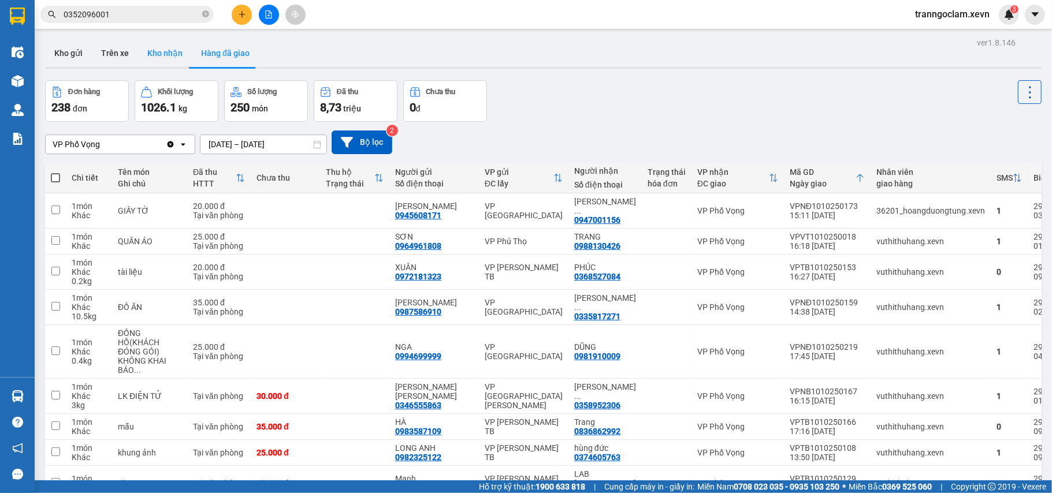
click at [158, 62] on button "Kho nhận" at bounding box center [165, 53] width 54 height 28
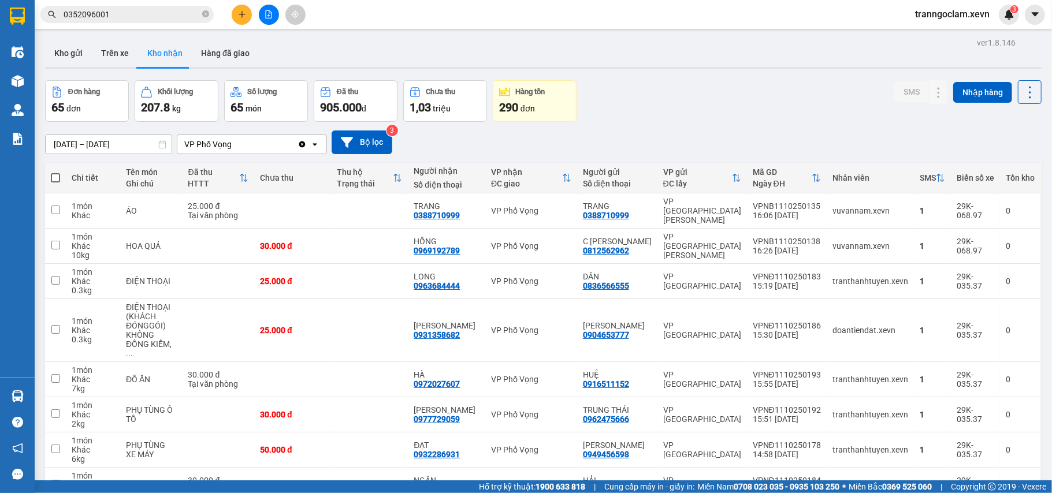
click at [116, 143] on input "[DATE] – [DATE]" at bounding box center [109, 144] width 126 height 18
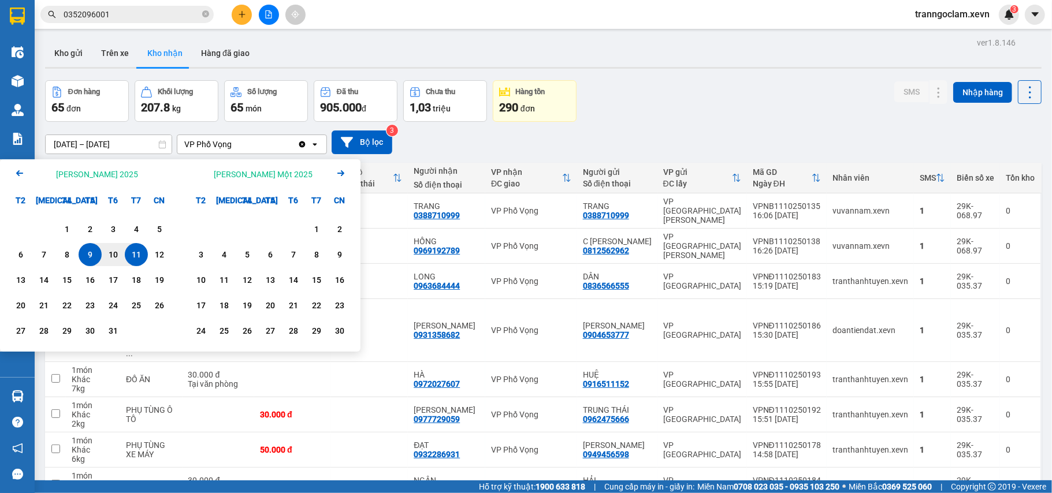
click at [144, 255] on div "11" at bounding box center [136, 254] width 23 height 23
click at [83, 259] on div "9" at bounding box center [90, 255] width 16 height 14
type input "[DATE] – [DATE]"
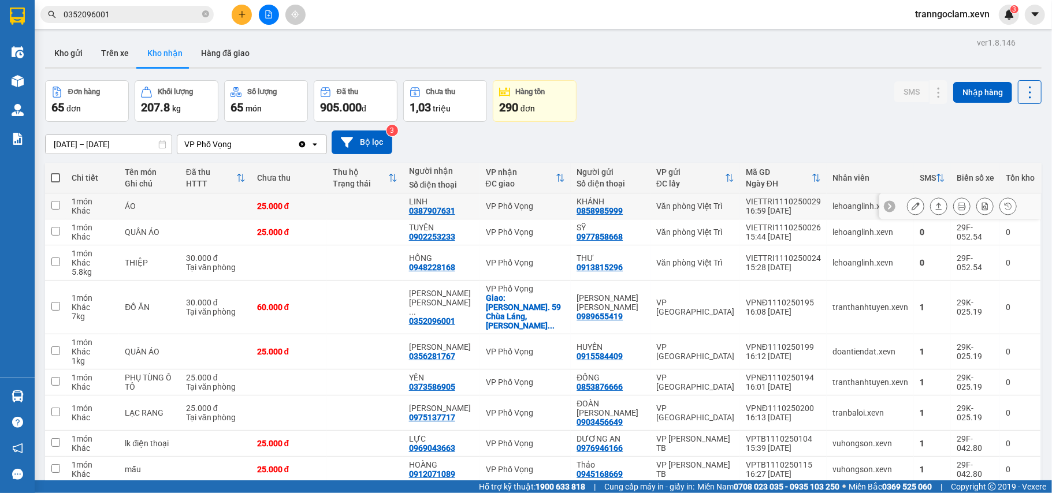
drag, startPoint x: 745, startPoint y: 202, endPoint x: 740, endPoint y: 236, distance: 34.5
click at [745, 209] on td "VIETTRI1110250029 16:59 [DATE]" at bounding box center [783, 207] width 87 height 26
checkbox input "true"
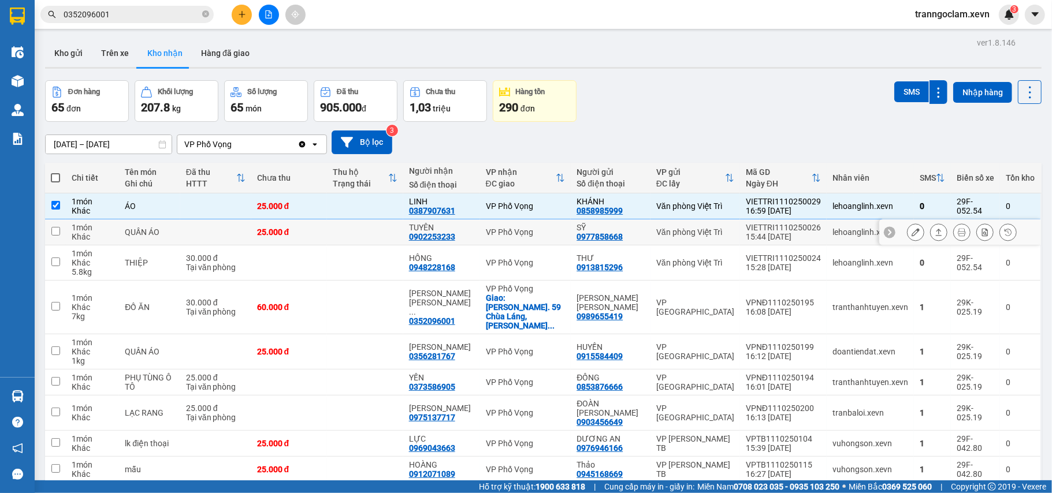
click at [740, 238] on td "VIETTRI1110250026 15:44 [DATE]" at bounding box center [783, 233] width 87 height 26
checkbox input "true"
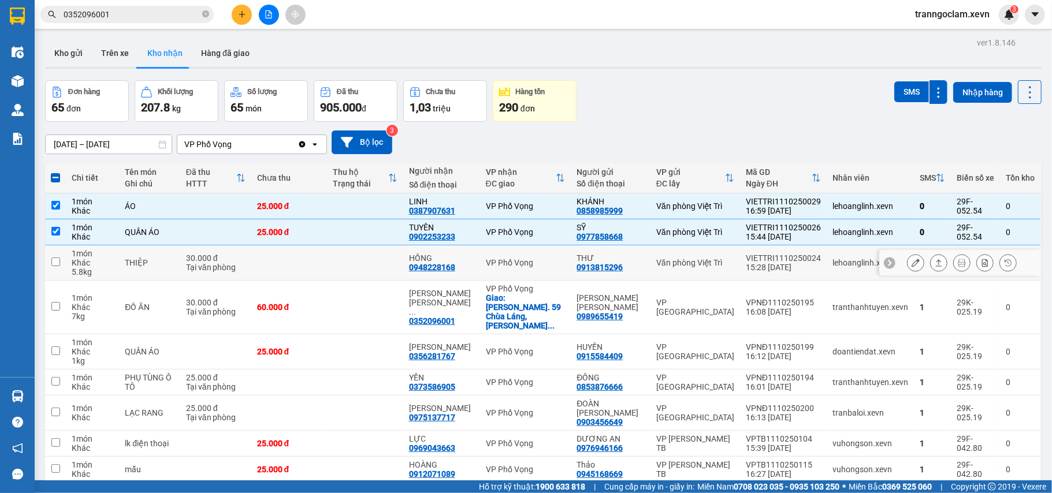
click at [708, 267] on div "Văn phòng Việt Trì" at bounding box center [695, 262] width 78 height 9
checkbox input "true"
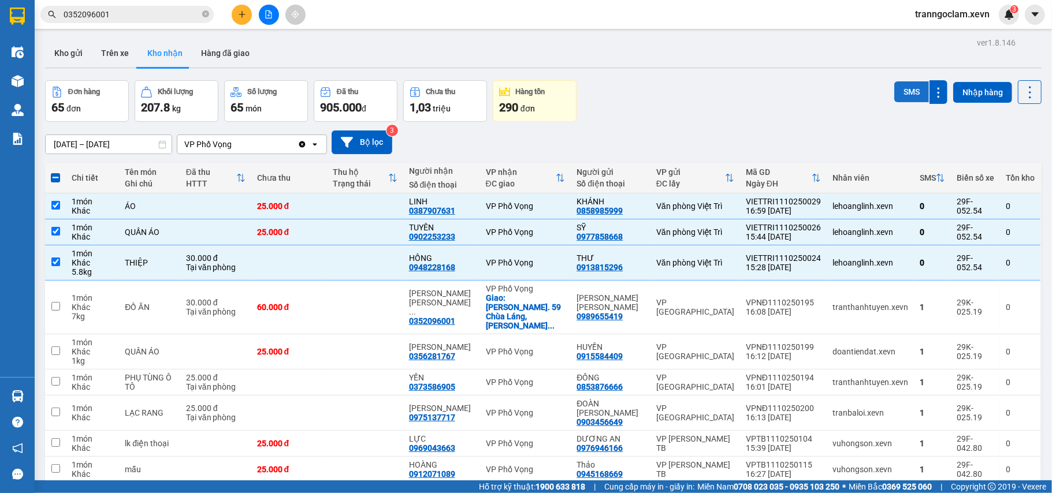
click at [894, 95] on button "SMS" at bounding box center [911, 91] width 35 height 21
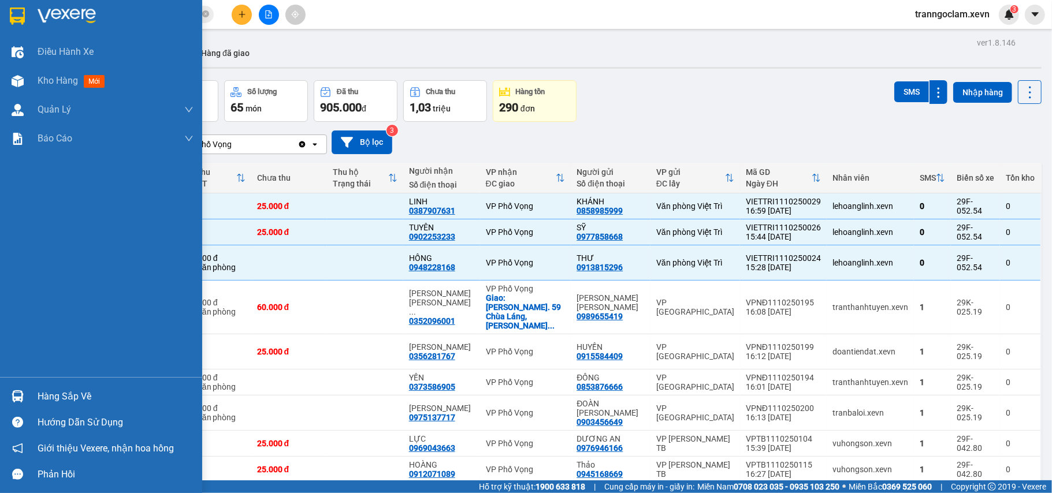
click at [1, 389] on div "Hàng sắp về" at bounding box center [101, 397] width 202 height 26
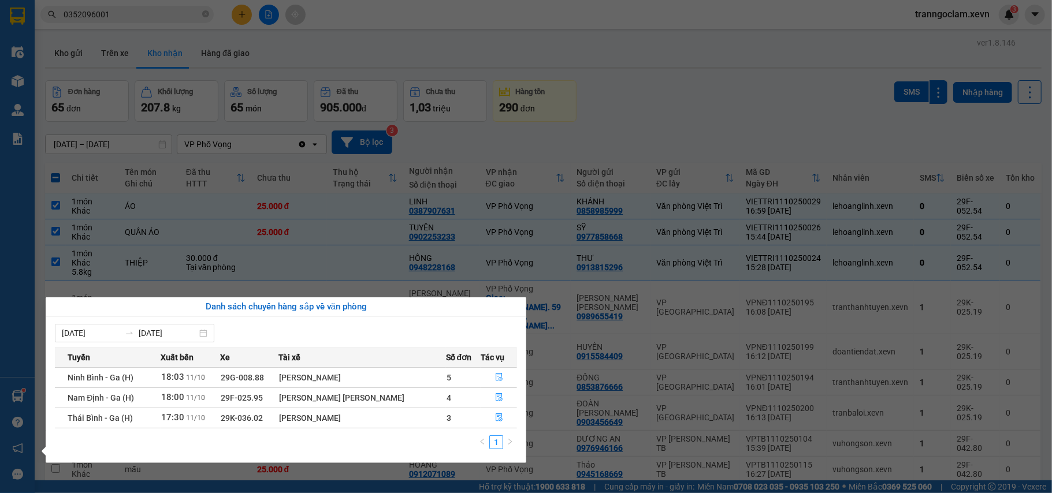
click at [181, 15] on section "Kết quả [PERSON_NAME] ( 50 ) Bộ lọc Mã ĐH Trạng thái Món hàng Thu hộ [PERSON_NA…" at bounding box center [526, 246] width 1052 height 493
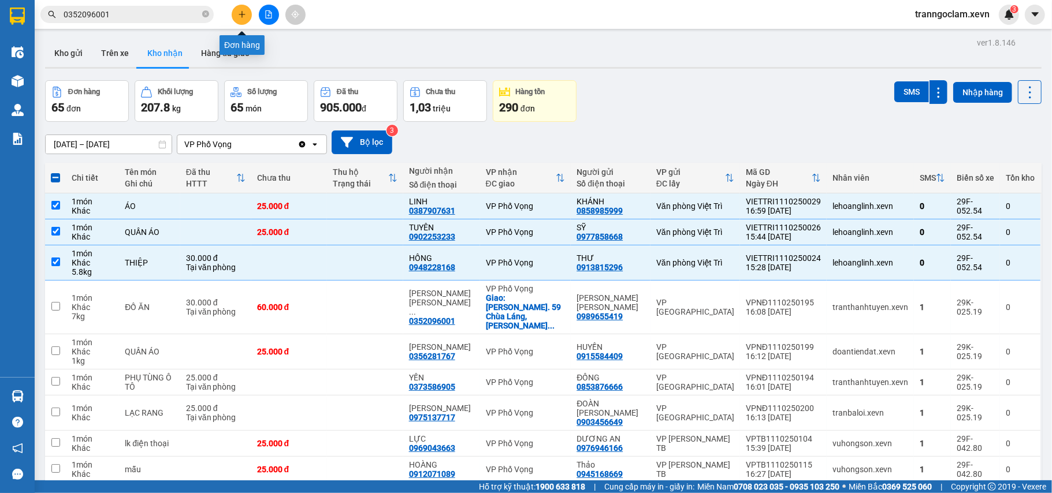
click at [238, 14] on icon "plus" at bounding box center [242, 14] width 8 height 8
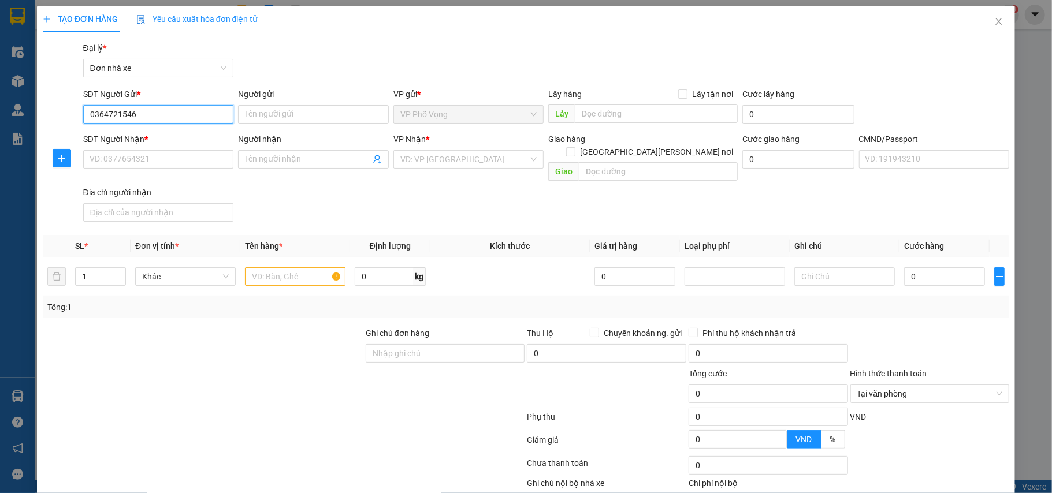
drag, startPoint x: 158, startPoint y: 105, endPoint x: 206, endPoint y: 113, distance: 48.6
click at [159, 105] on input "0364721546" at bounding box center [158, 114] width 151 height 18
type input "0364721546"
click at [280, 114] on input "Người gửi" at bounding box center [313, 114] width 151 height 18
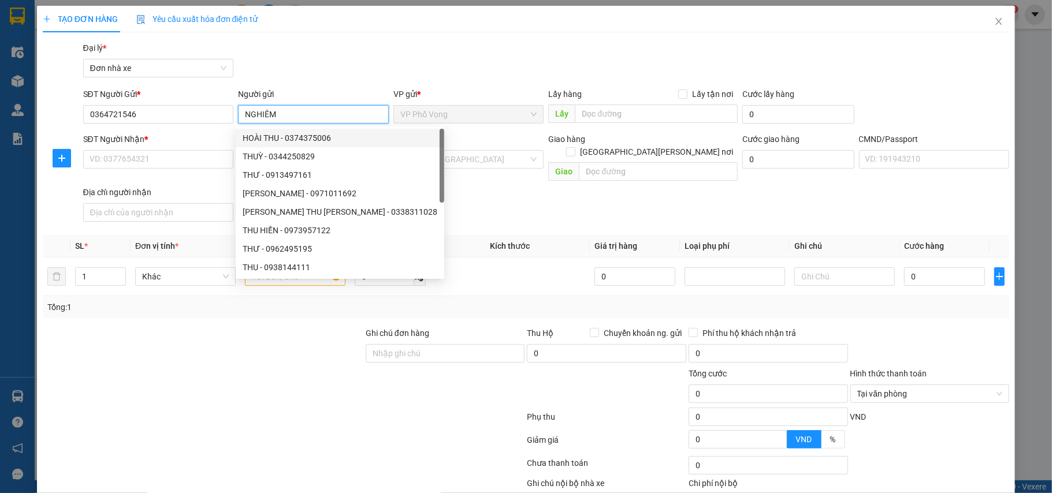
type input "NGHIÊM"
click at [172, 148] on div "SĐT Người Nhận *" at bounding box center [158, 141] width 151 height 17
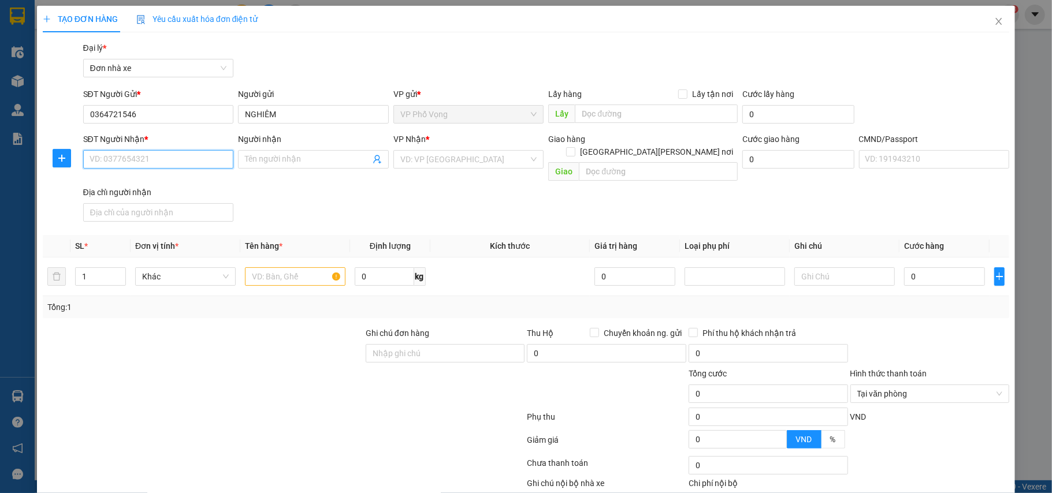
click at [150, 154] on input "SĐT Người Nhận *" at bounding box center [158, 159] width 151 height 18
type input "0855559896"
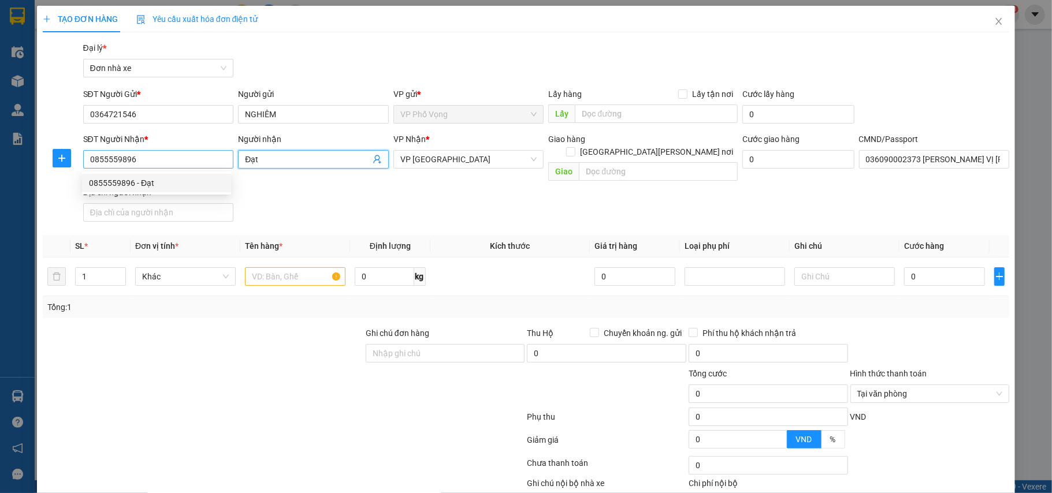
type input "Đạt"
type input "036090002373 [PERSON_NAME] VỊ [PERSON_NAME] [PERSON_NAME] NĐ"
click at [192, 168] on input "0855559896" at bounding box center [158, 159] width 151 height 18
click at [191, 158] on input "0855559896" at bounding box center [158, 159] width 151 height 18
click at [173, 177] on div "0855559896 - Đạt" at bounding box center [156, 183] width 135 height 13
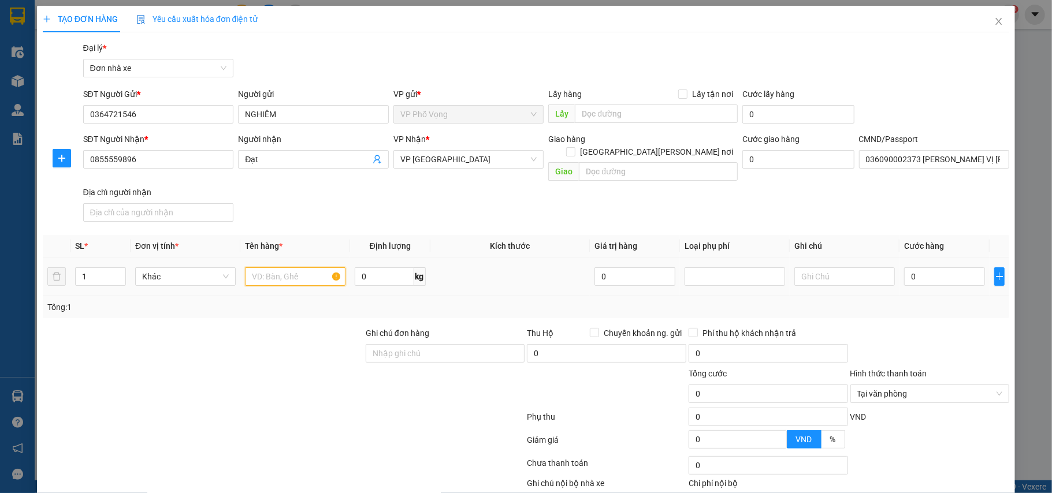
click at [292, 267] on input "text" at bounding box center [295, 276] width 101 height 18
type input "RƯỢU"
click at [379, 267] on input "0" at bounding box center [384, 276] width 59 height 18
type input "18"
click at [802, 271] on input "text" at bounding box center [844, 276] width 101 height 18
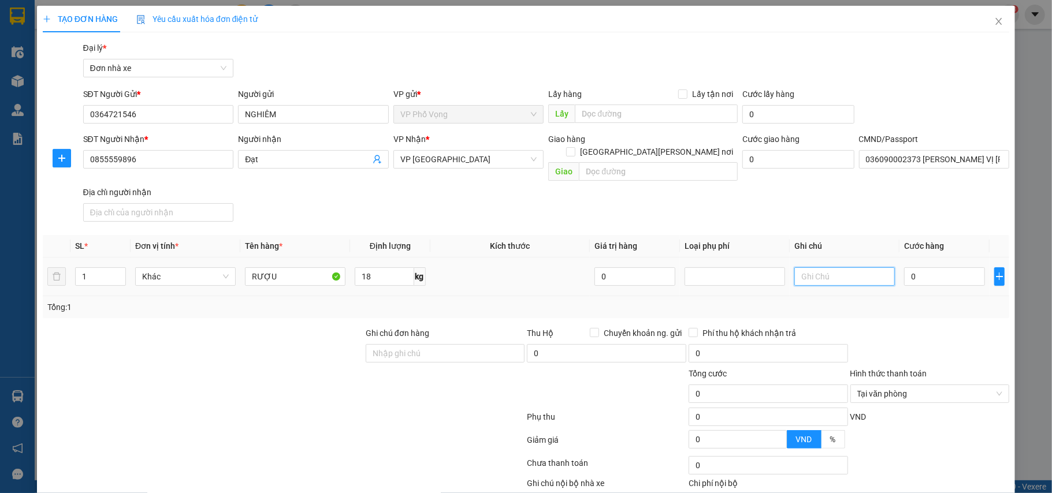
click at [825, 267] on input "text" at bounding box center [844, 276] width 101 height 18
click at [295, 271] on input "RƯỢU" at bounding box center [295, 276] width 101 height 18
type input "RƯỢU CHAI THỦY TINH"
type input "KHÁCH TỰ BỌC, VỠ [PERSON_NAME]"
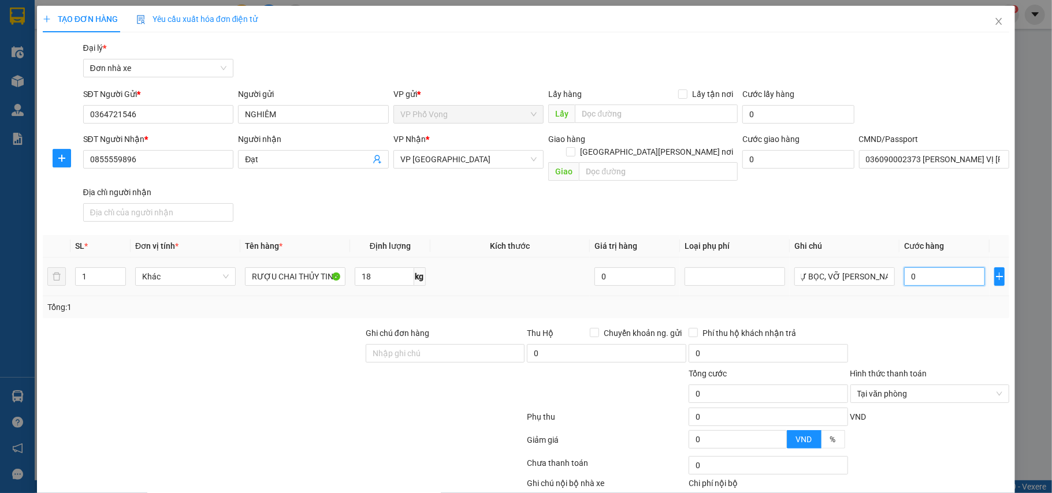
click at [936, 267] on input "0" at bounding box center [944, 276] width 81 height 18
type input "5"
type input "50"
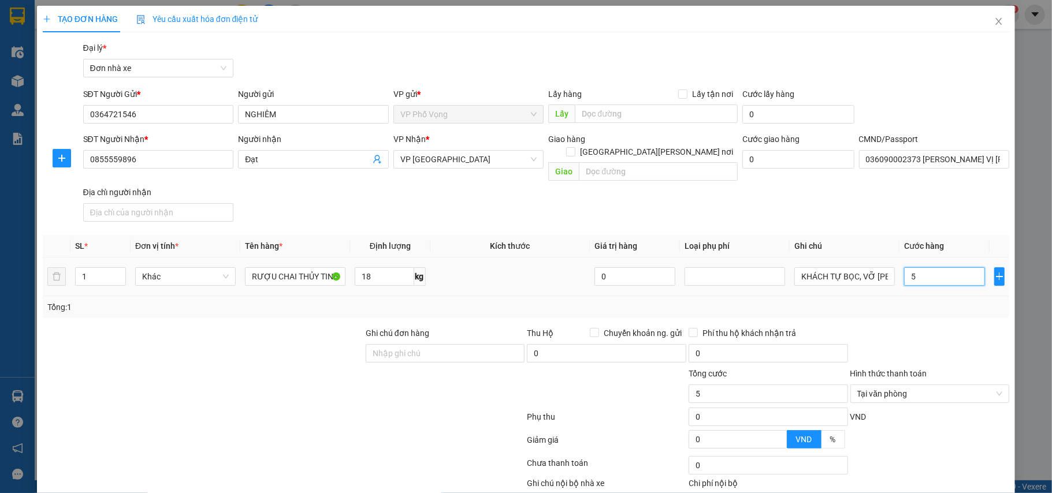
type input "50"
type input "50.000"
click at [922, 308] on div "Transit Pickup Surcharge Ids Transit Deliver Surcharge Ids Transit Deliver Surc…" at bounding box center [526, 291] width 967 height 499
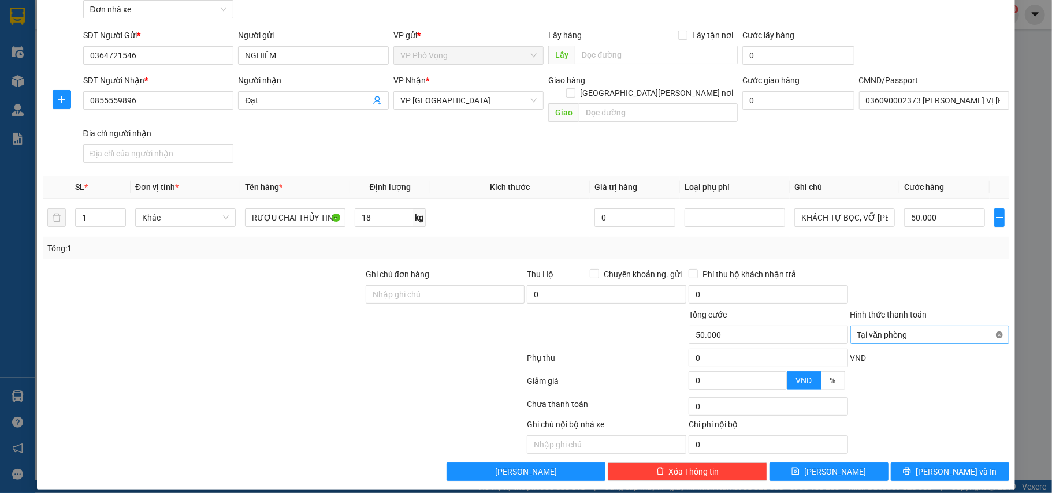
type input "50.000"
click at [952, 271] on div at bounding box center [930, 288] width 162 height 40
click at [950, 466] on span "[PERSON_NAME] và In" at bounding box center [956, 472] width 81 height 13
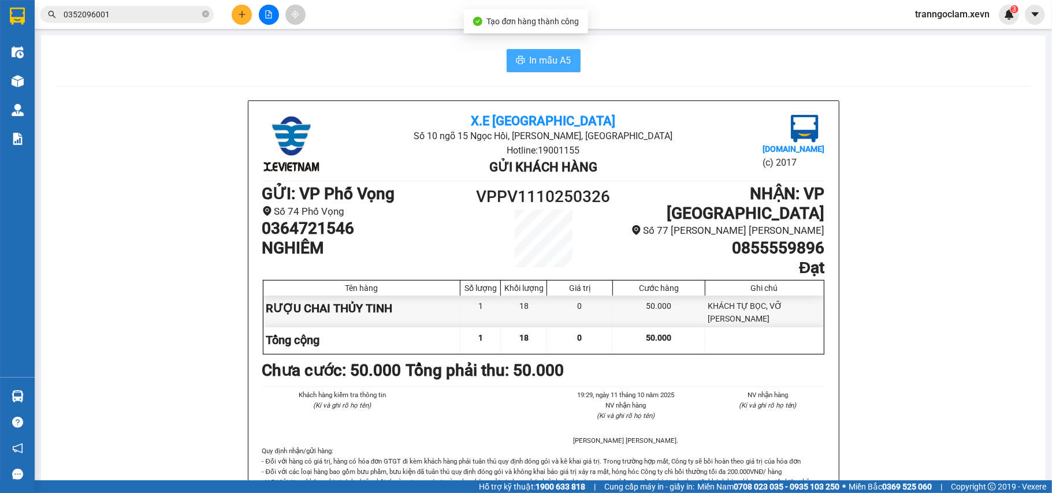
click at [541, 51] on button "In mẫu A5" at bounding box center [544, 60] width 74 height 23
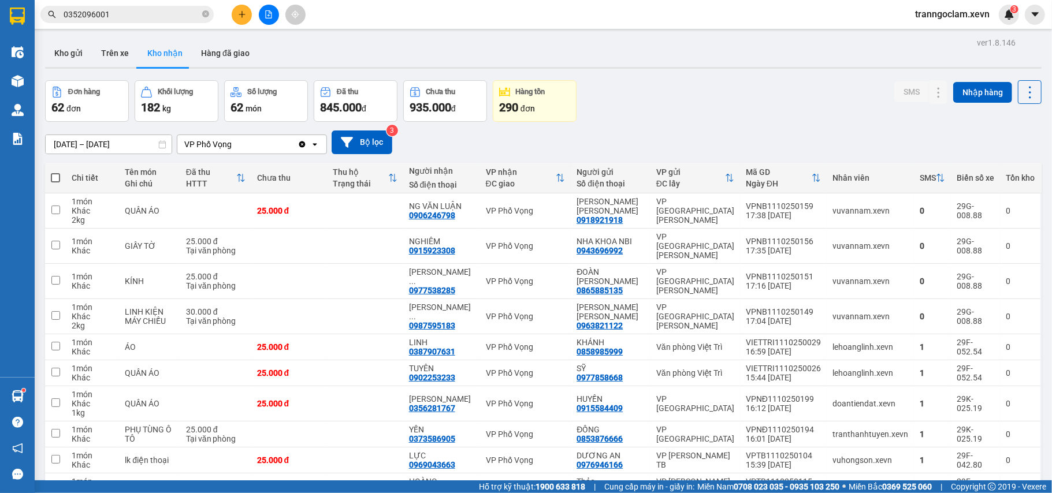
click at [236, 20] on button at bounding box center [242, 15] width 20 height 20
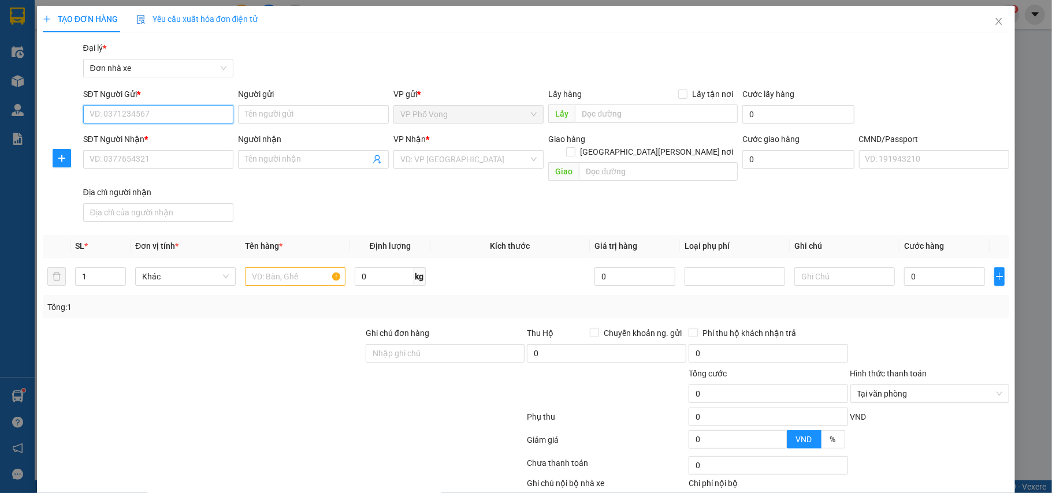
click at [164, 114] on input "SĐT Người Gửi *" at bounding box center [158, 114] width 151 height 18
type input "0965109521"
click at [169, 128] on div "0965109521 0965109521 - AN PHÁT" at bounding box center [156, 138] width 149 height 23
click at [168, 134] on div "SĐT Người Nhận *" at bounding box center [158, 139] width 151 height 13
click at [168, 150] on input "SĐT Người Nhận *" at bounding box center [158, 159] width 151 height 18
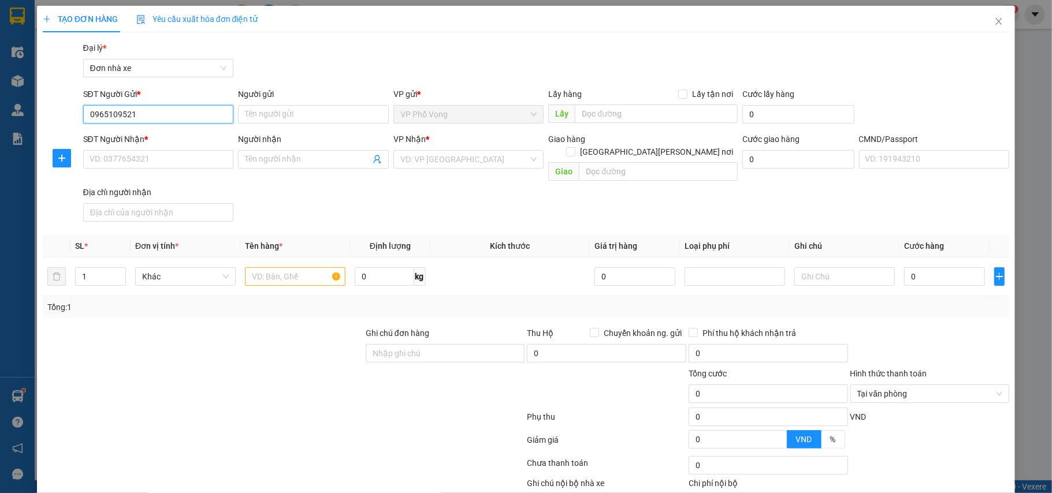
click at [195, 105] on input "0965109521" at bounding box center [158, 114] width 151 height 18
click at [144, 130] on div "0965109521 - AN PHÁT" at bounding box center [156, 138] width 149 height 18
type input "AN PHÁT"
type input "0986937992"
type input "QUANG"
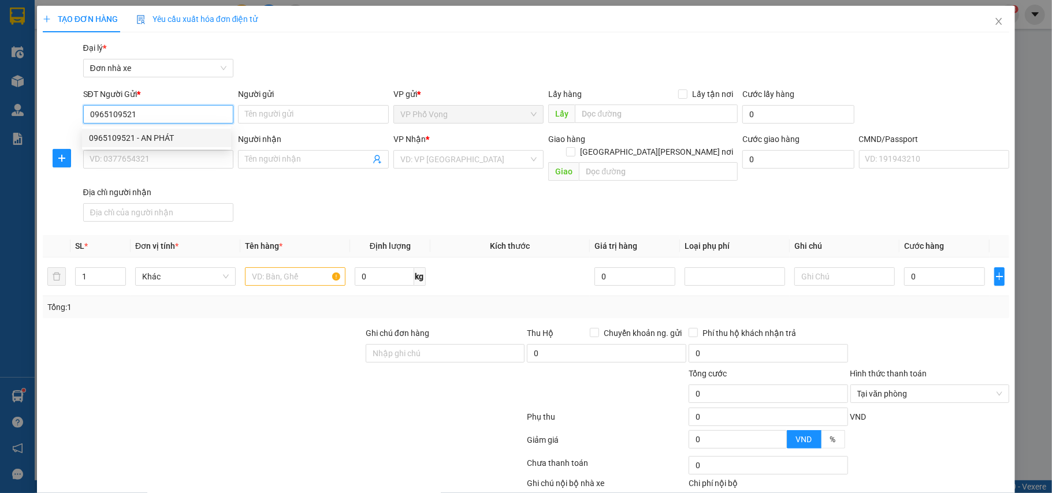
type input "025092015755 [PERSON_NAME]"
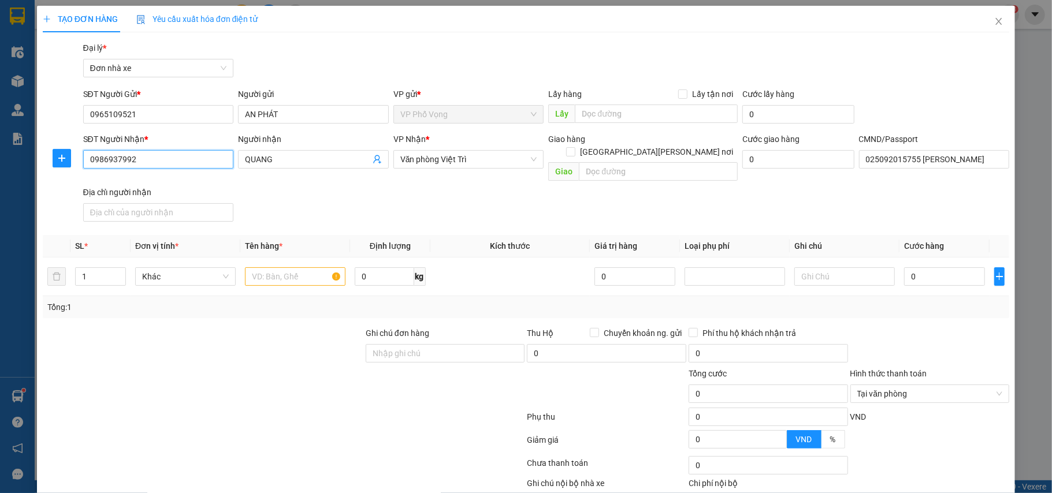
click at [170, 163] on input "0986937992" at bounding box center [158, 159] width 151 height 18
click at [161, 206] on div "0973770382 - [PERSON_NAME]" at bounding box center [156, 201] width 135 height 13
type input "0973770382"
type input "PHƯỢNG"
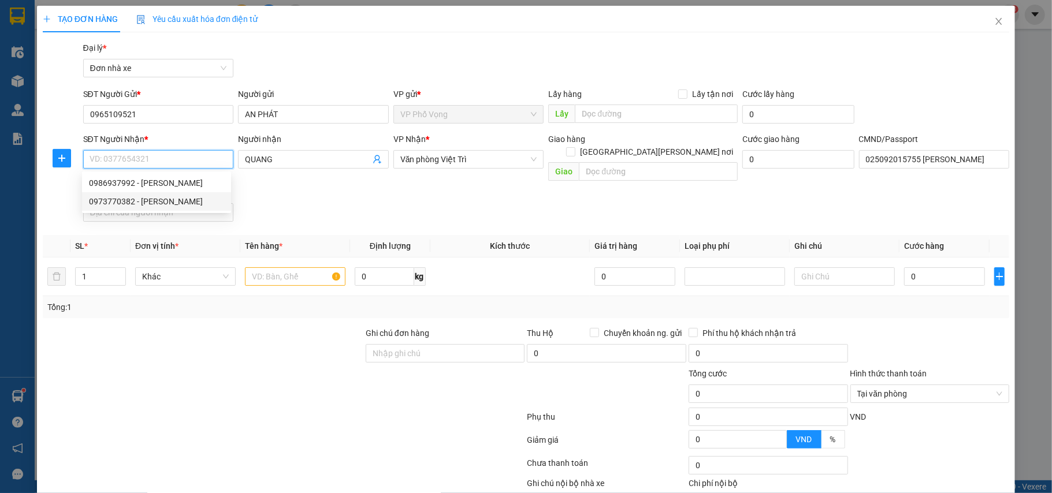
type input "008082002646 [PERSON_NAME]"
type input "0973770382"
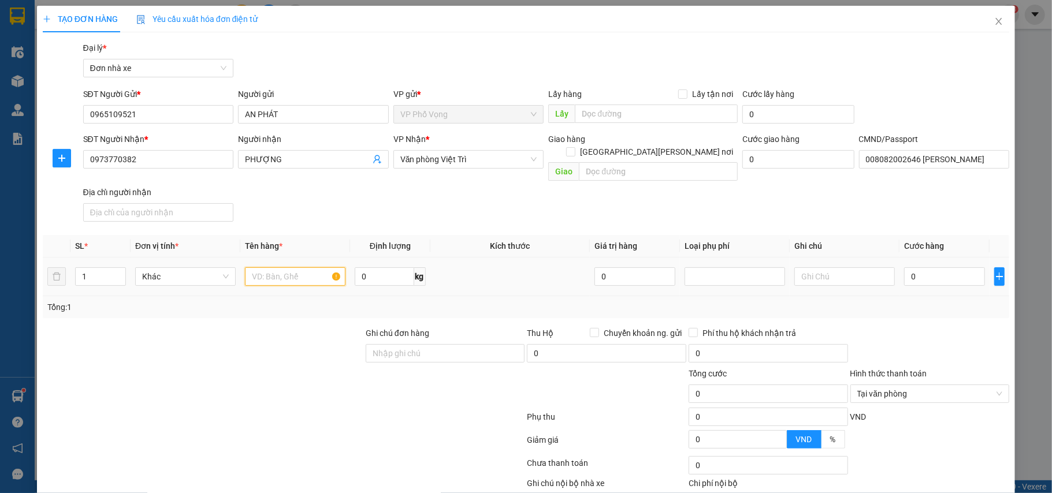
click at [285, 267] on input "text" at bounding box center [295, 276] width 101 height 18
type input "PT OTO"
click at [957, 269] on input "0" at bounding box center [944, 276] width 81 height 18
type input "2"
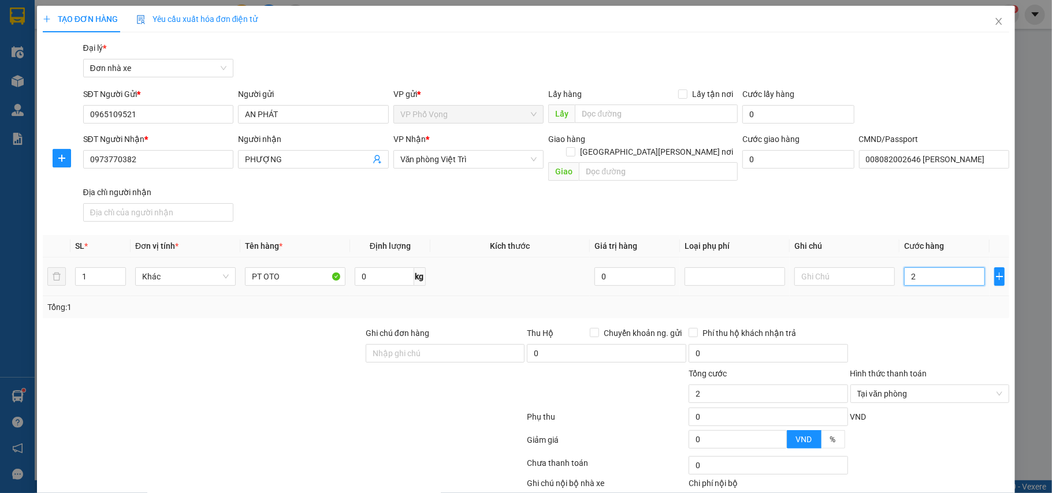
type input "25"
click at [955, 303] on div "Tổng: 1" at bounding box center [526, 307] width 967 height 22
type input "25.000"
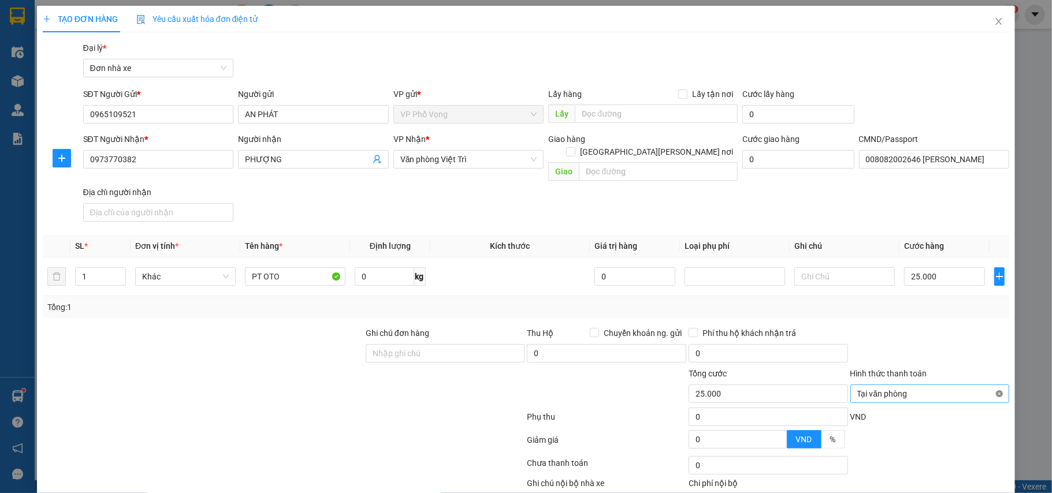
type input "25.000"
click at [966, 333] on div at bounding box center [930, 347] width 162 height 40
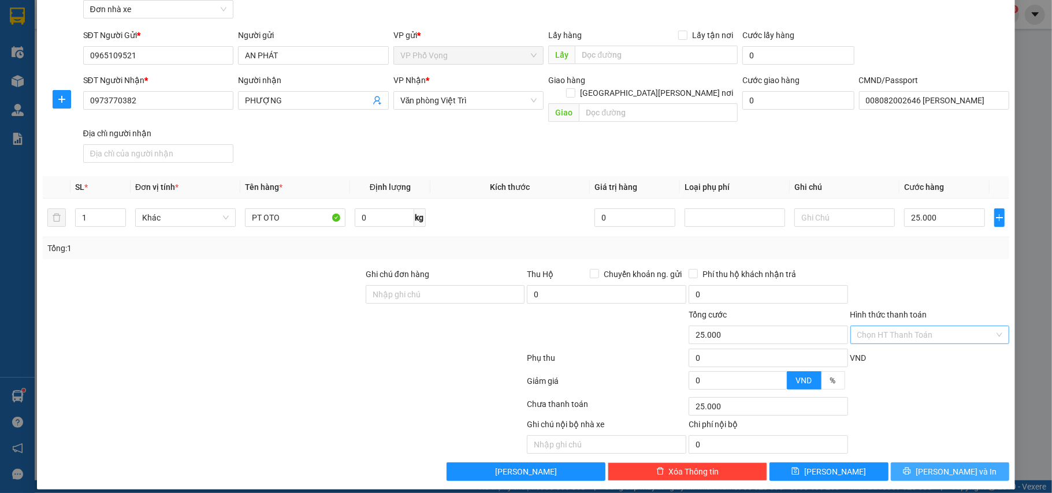
click at [946, 466] on span "[PERSON_NAME] và In" at bounding box center [956, 472] width 81 height 13
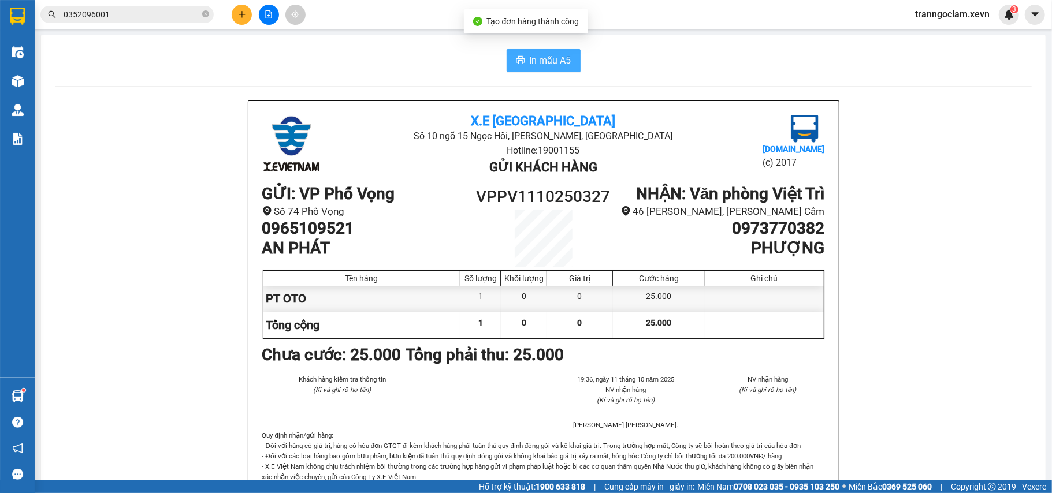
click at [519, 54] on button "In mẫu A5" at bounding box center [544, 60] width 74 height 23
